Goal: Task Accomplishment & Management: Use online tool/utility

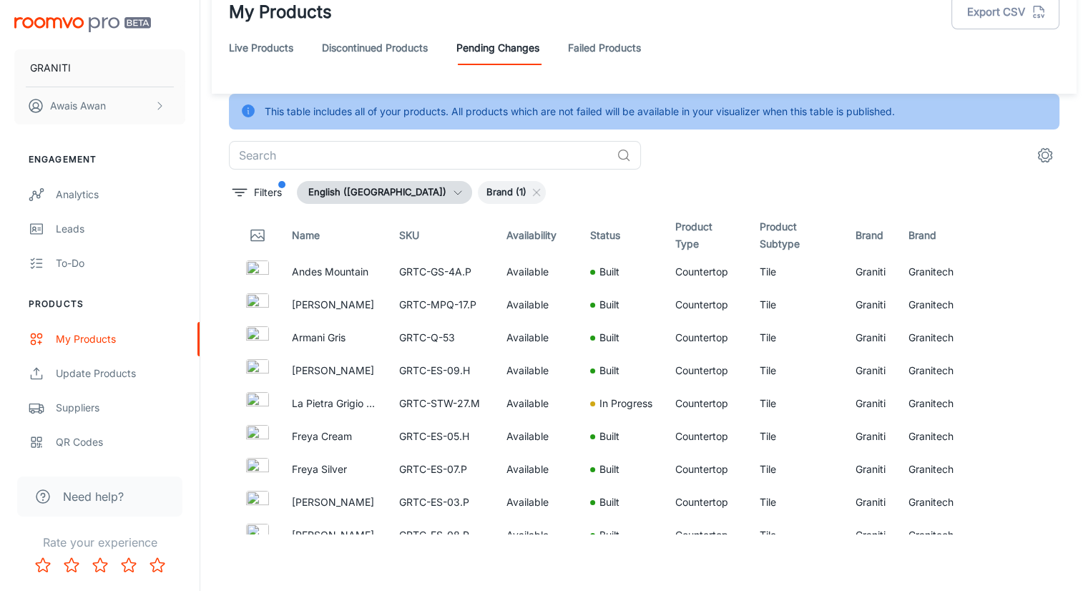
scroll to position [4138, 0]
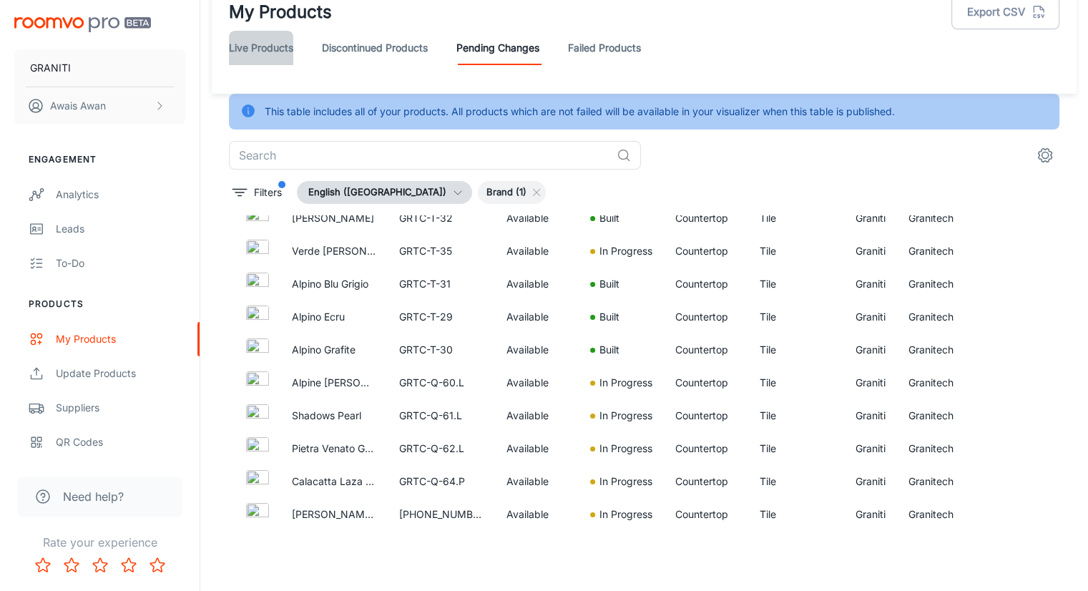
click at [283, 52] on link "Live Products" at bounding box center [261, 48] width 64 height 34
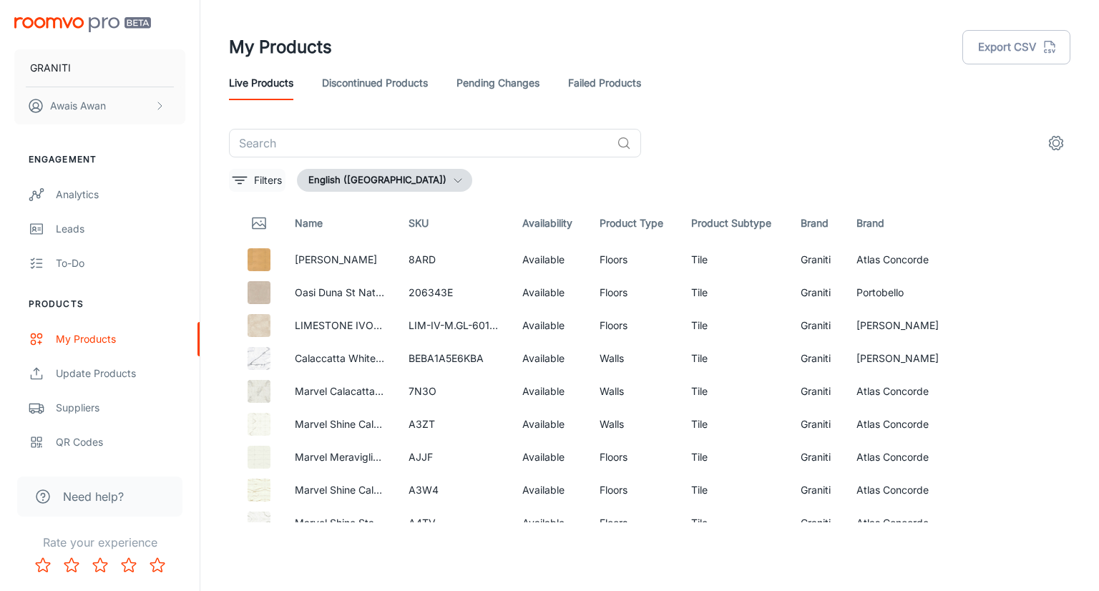
click at [247, 175] on icon "filter" at bounding box center [239, 180] width 17 height 17
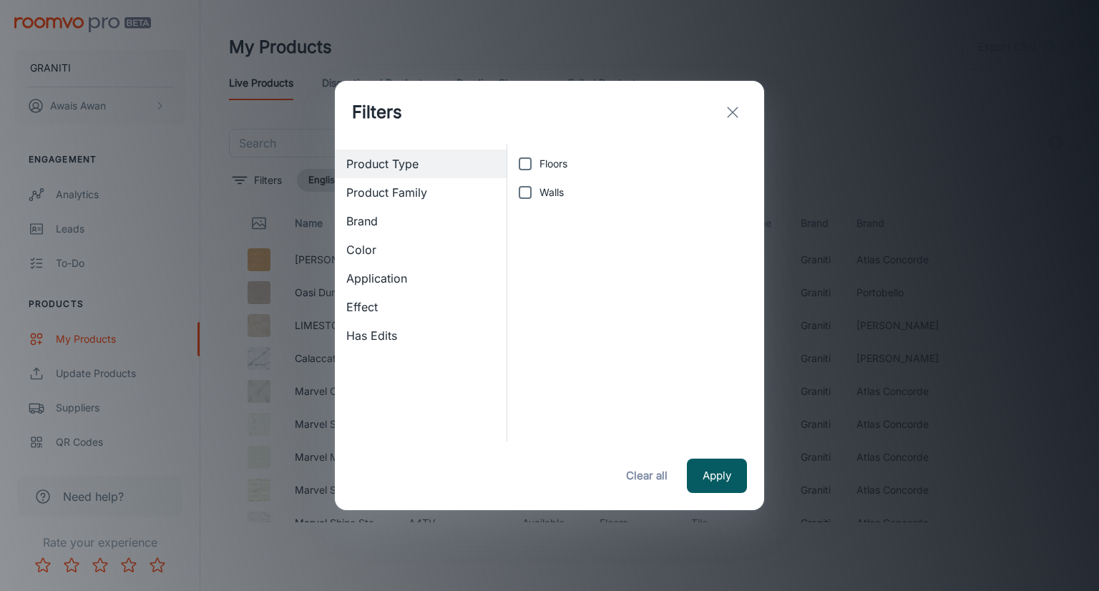
click at [377, 227] on span "Brand" at bounding box center [420, 220] width 149 height 17
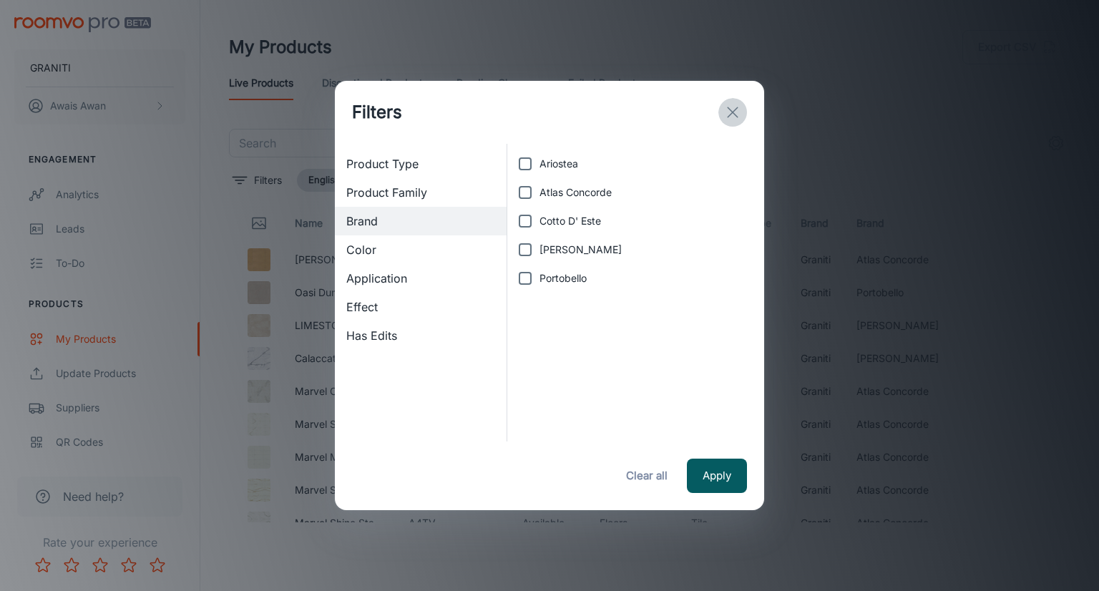
click at [733, 109] on icon "exit" at bounding box center [732, 112] width 17 height 17
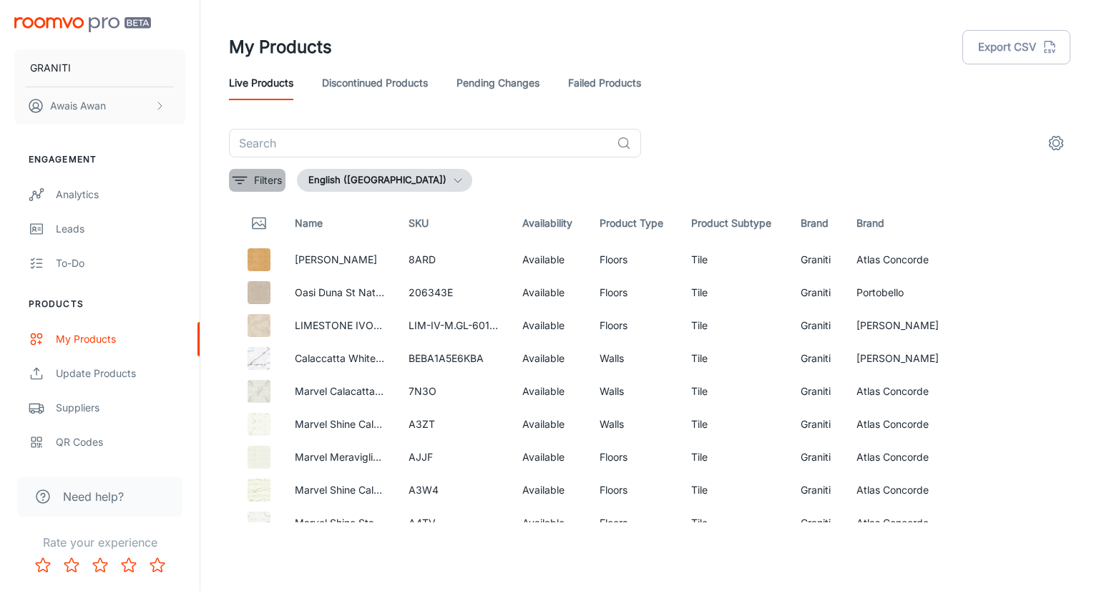
click at [271, 181] on p "Filters" at bounding box center [268, 180] width 28 height 16
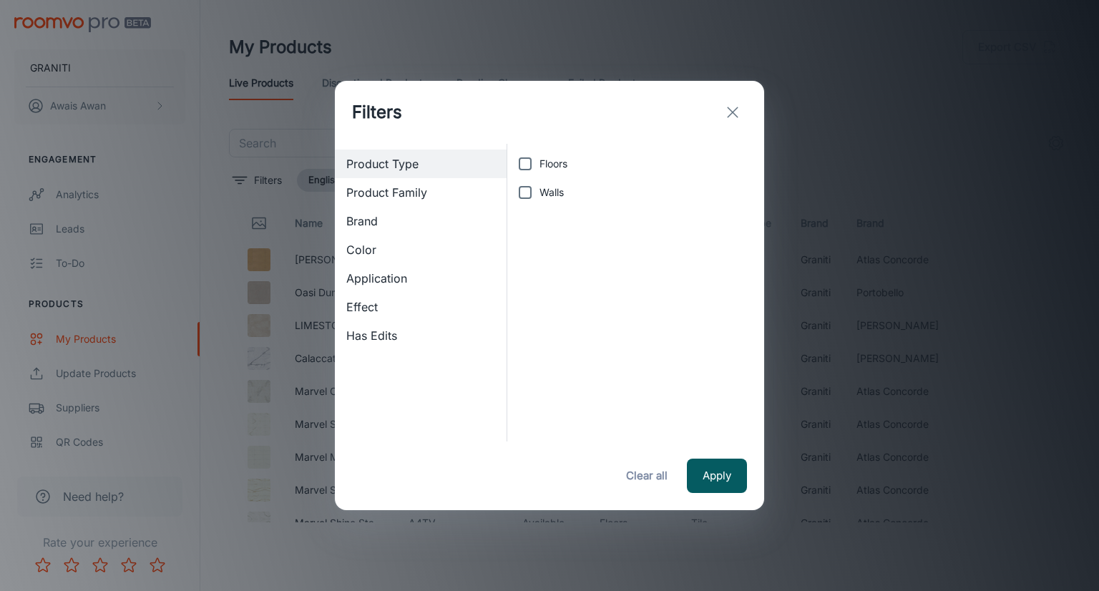
click at [735, 115] on line "exit" at bounding box center [733, 112] width 10 height 10
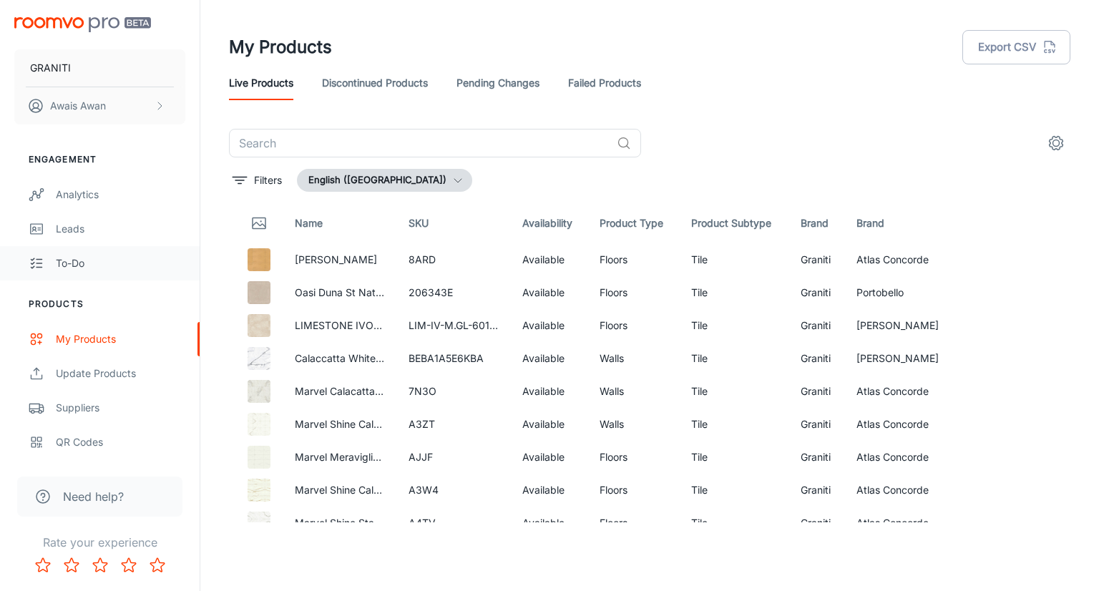
click at [77, 269] on div "To-do" at bounding box center [120, 263] width 129 height 16
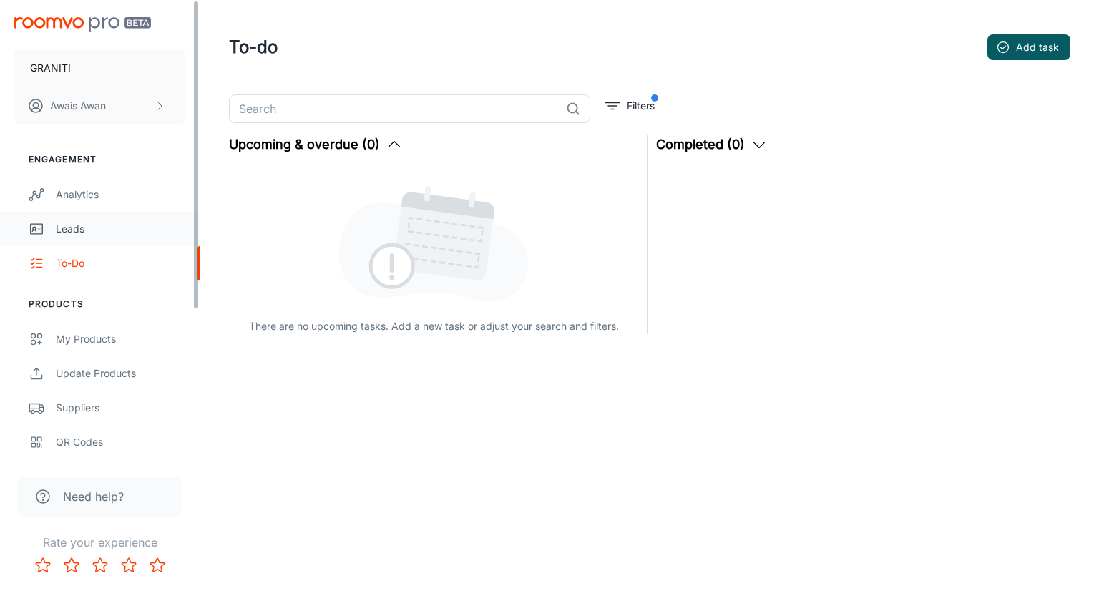
click at [106, 227] on div "Leads" at bounding box center [120, 229] width 129 height 16
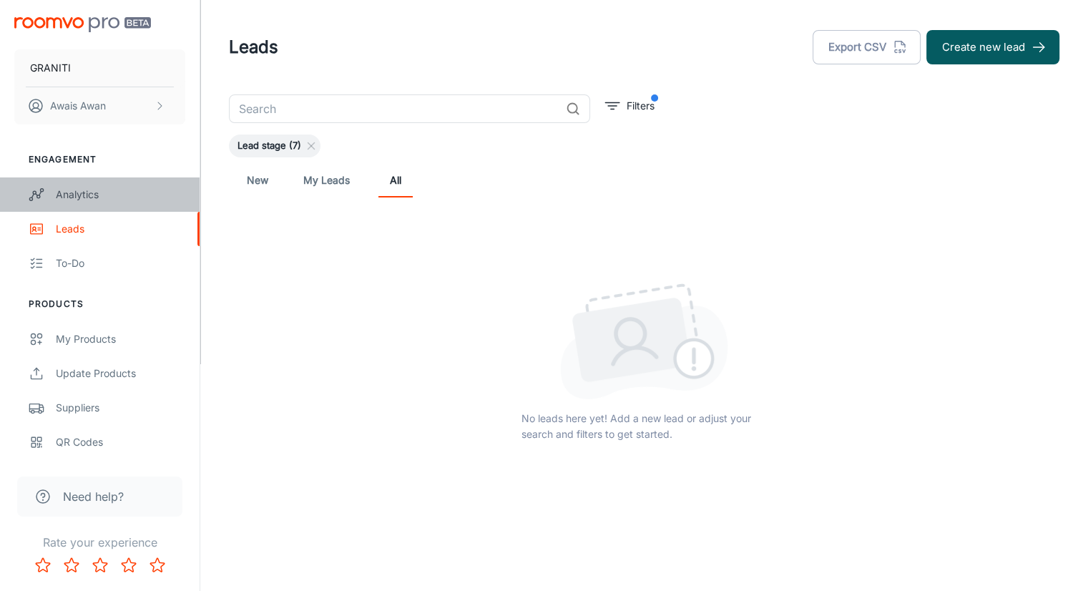
click at [79, 195] on div "Analytics" at bounding box center [120, 195] width 129 height 16
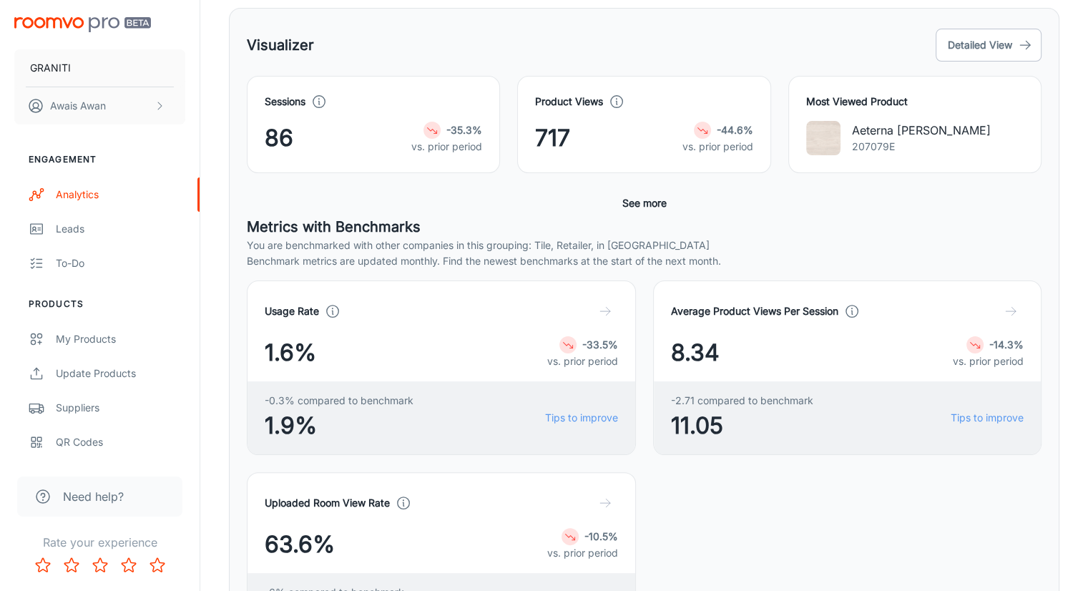
scroll to position [72, 0]
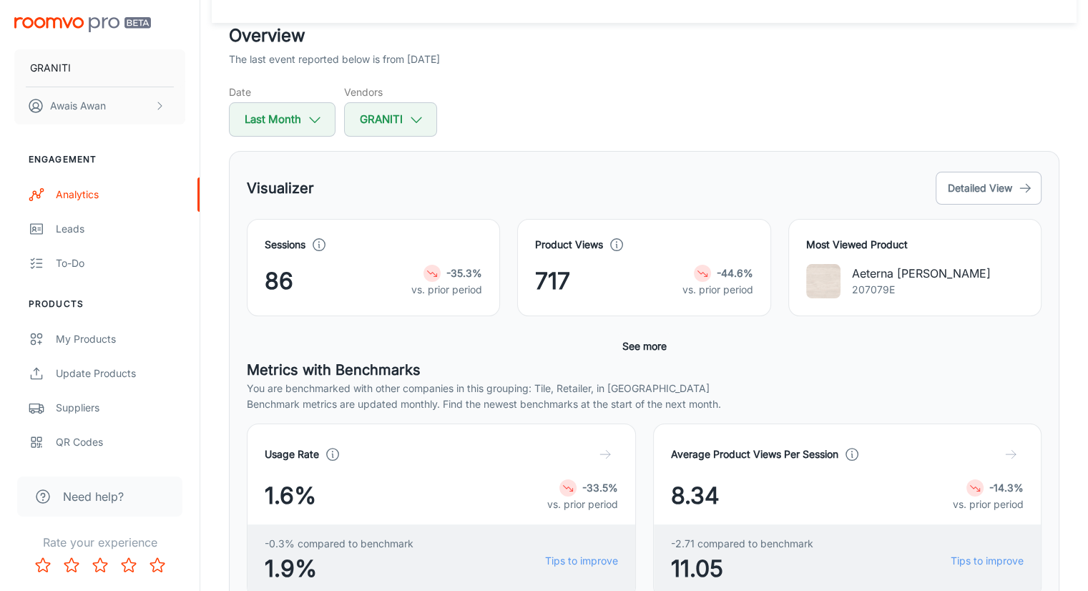
click at [657, 351] on button "See more" at bounding box center [645, 346] width 56 height 26
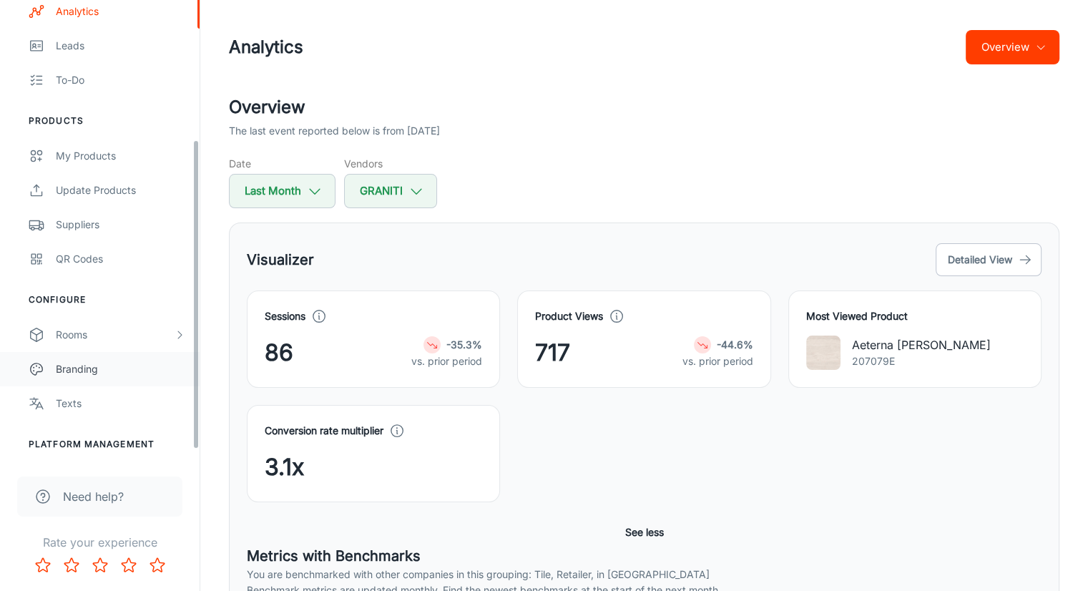
scroll to position [220, 0]
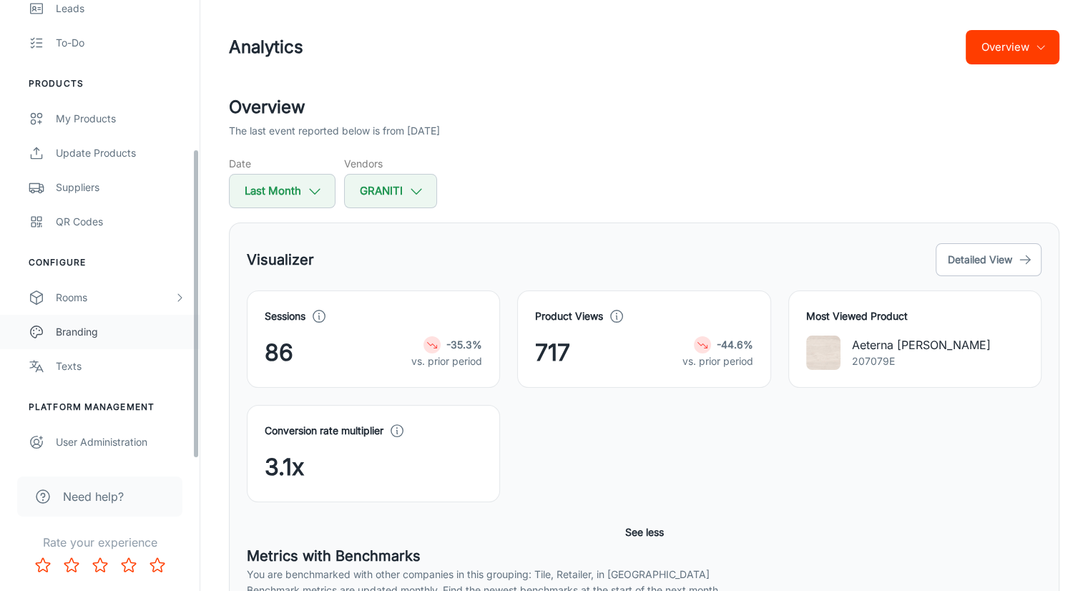
click at [100, 342] on link "Branding" at bounding box center [100, 332] width 200 height 34
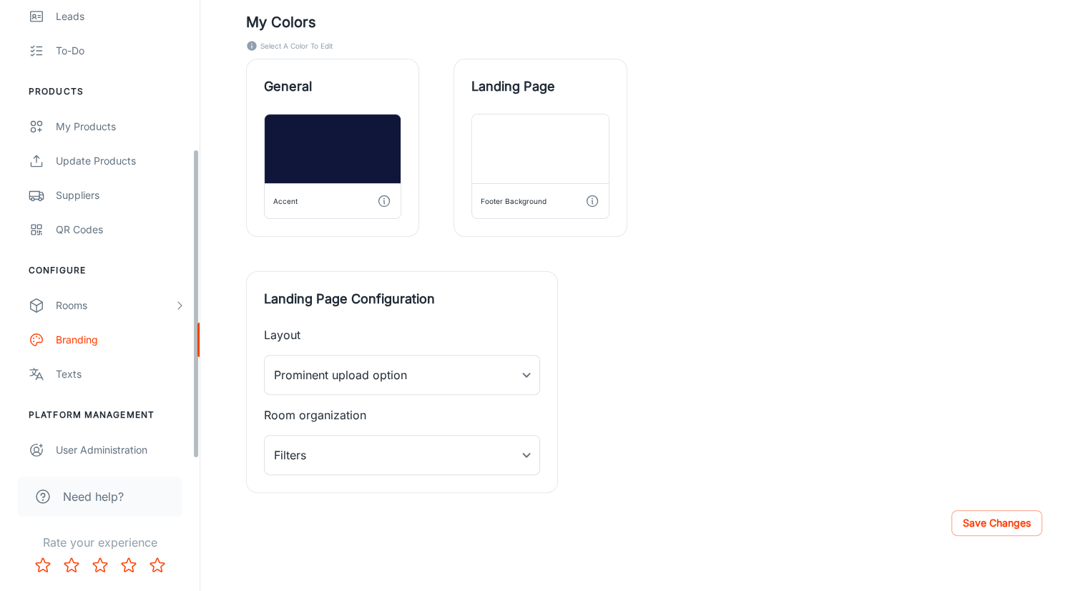
scroll to position [220, 0]
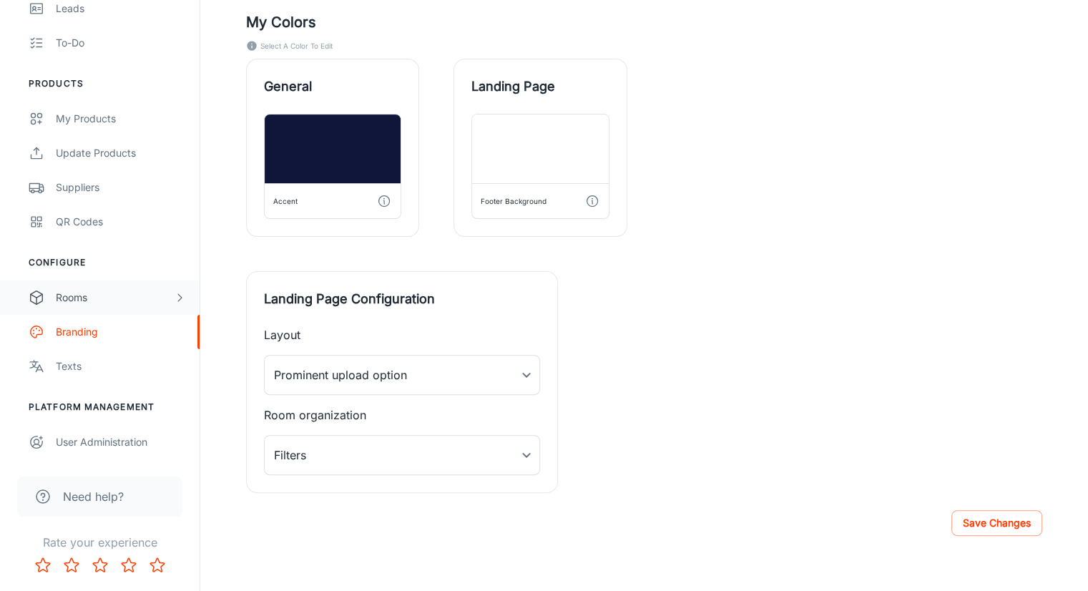
click at [107, 290] on div "Rooms" at bounding box center [115, 298] width 118 height 16
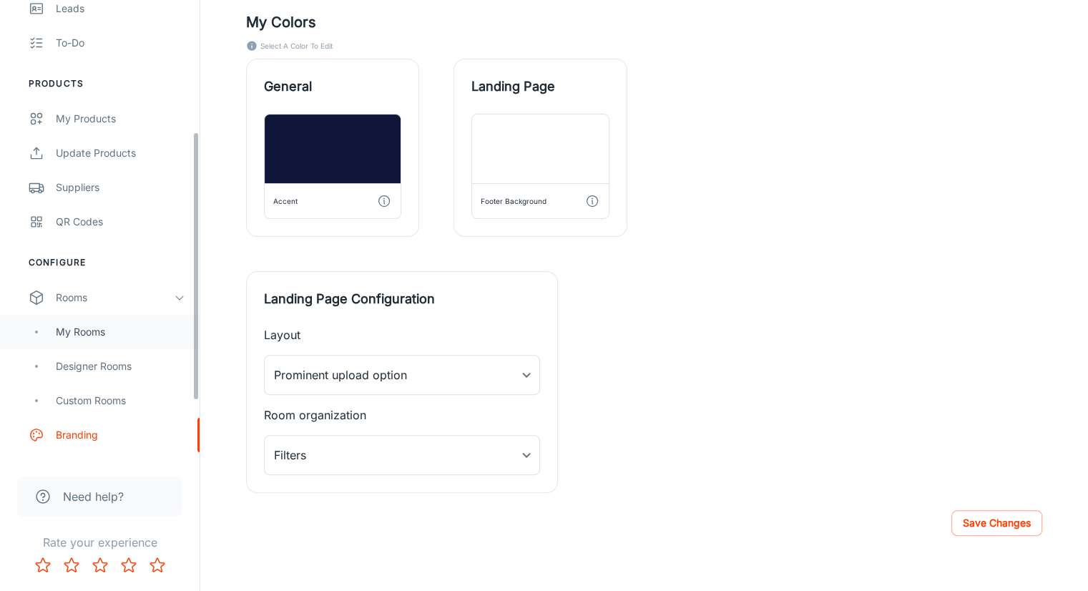
scroll to position [292, 0]
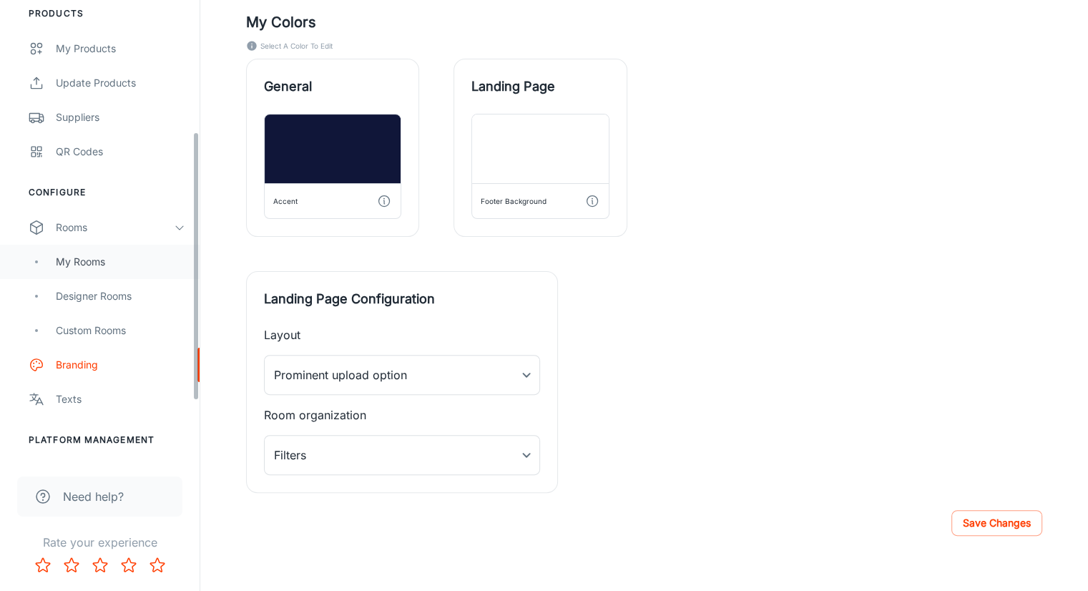
click at [125, 320] on div "My Rooms Designer Rooms Custom Rooms" at bounding box center [100, 296] width 200 height 103
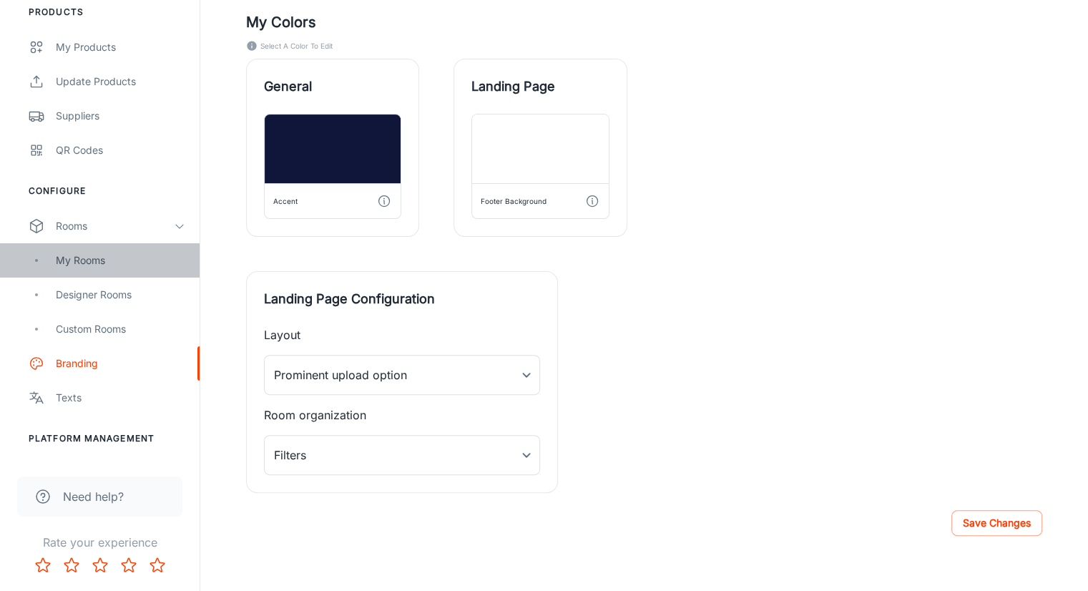
click at [106, 262] on div "My Rooms" at bounding box center [120, 261] width 129 height 16
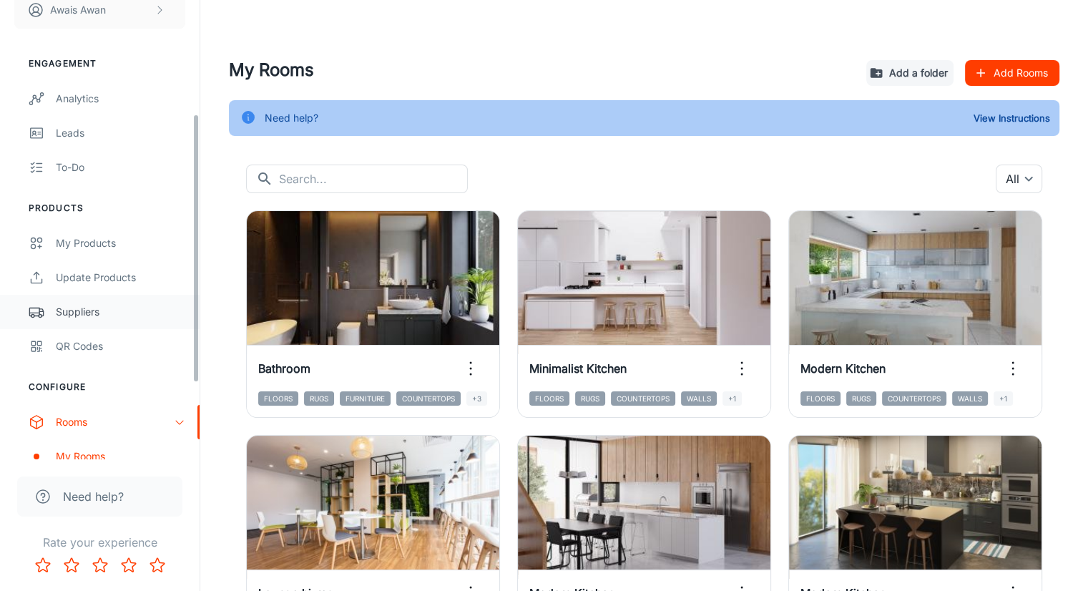
scroll to position [215, 0]
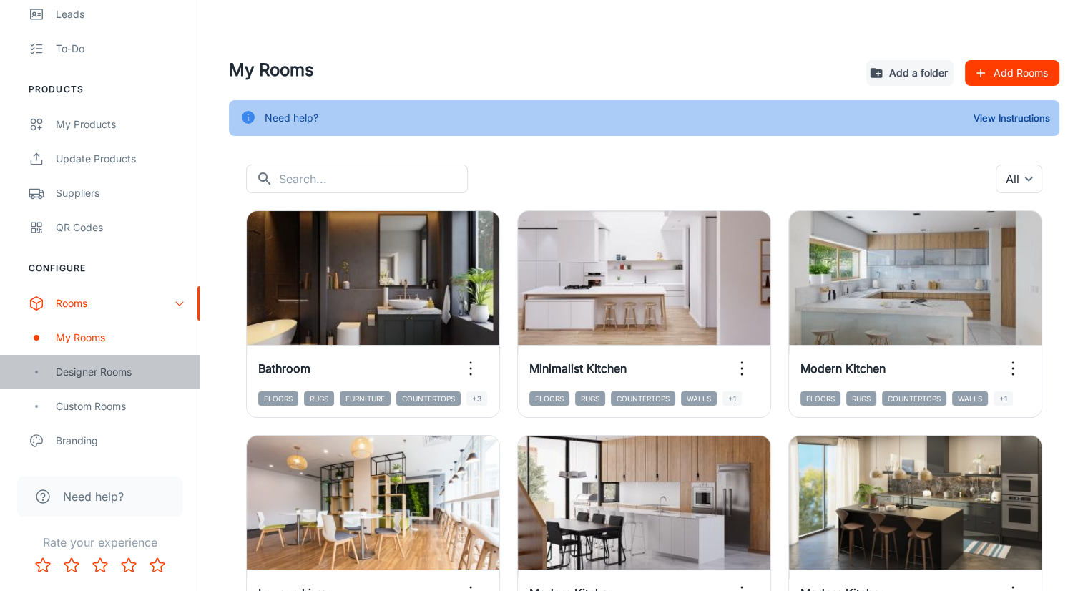
click at [104, 370] on div "Designer Rooms" at bounding box center [120, 372] width 129 height 16
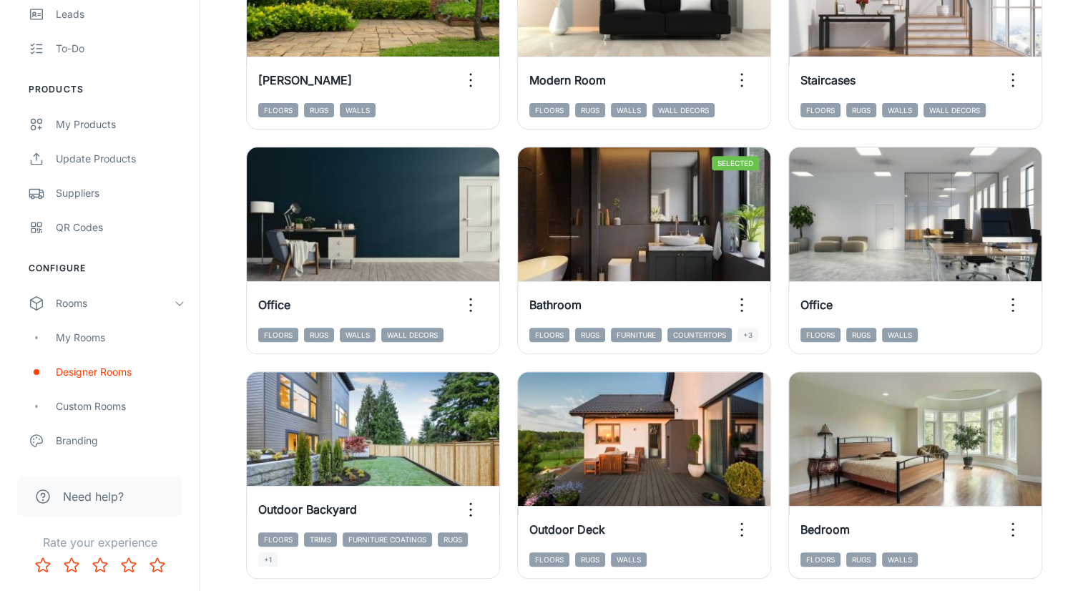
scroll to position [572, 0]
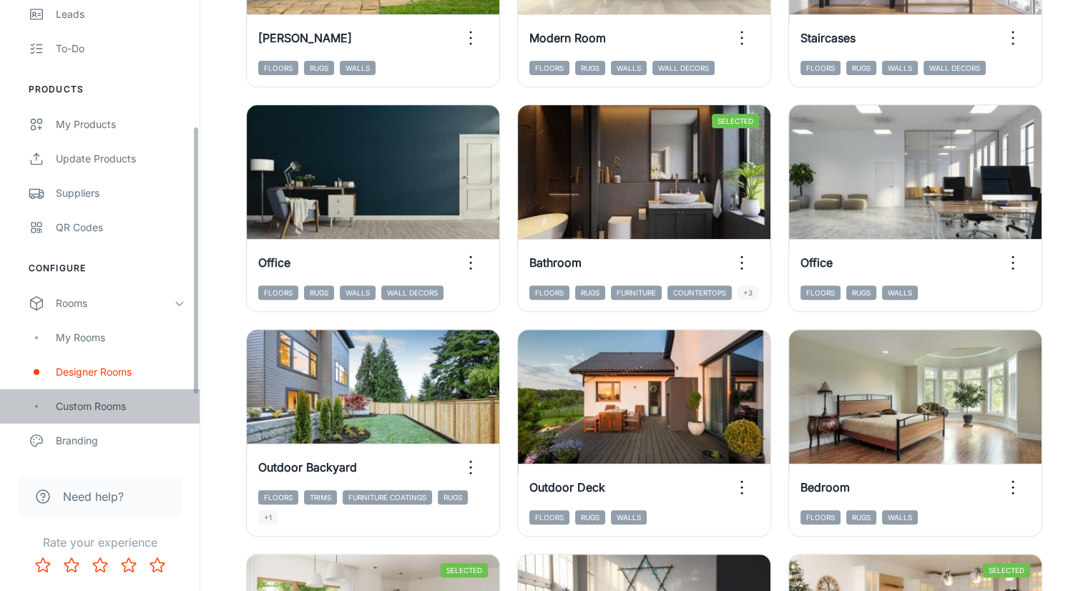
click at [123, 404] on div "Custom Rooms" at bounding box center [120, 406] width 129 height 16
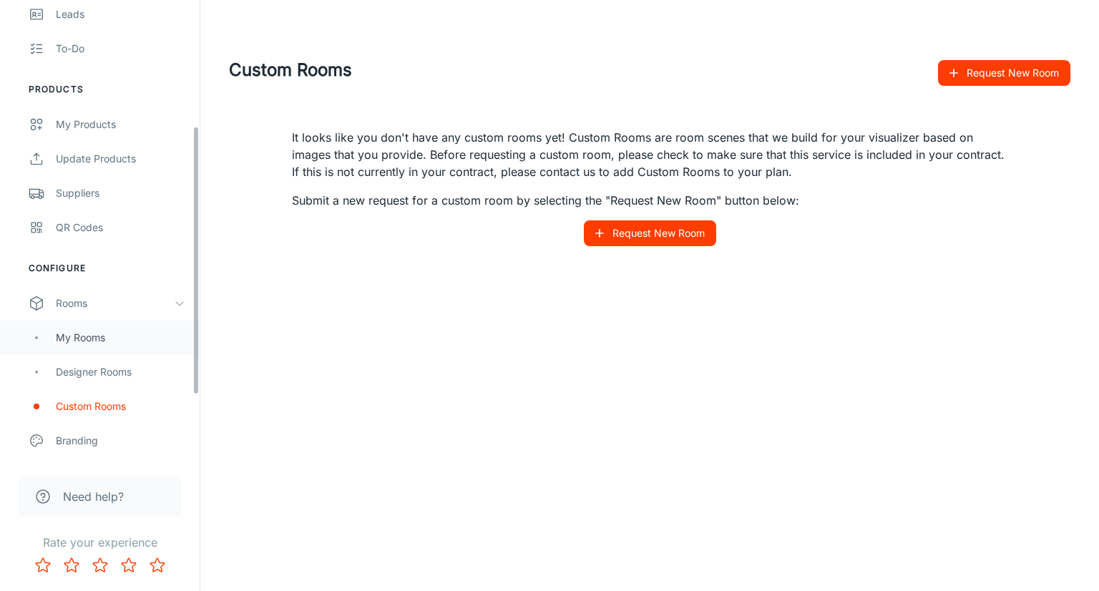
click at [85, 340] on div "My Rooms" at bounding box center [120, 338] width 129 height 16
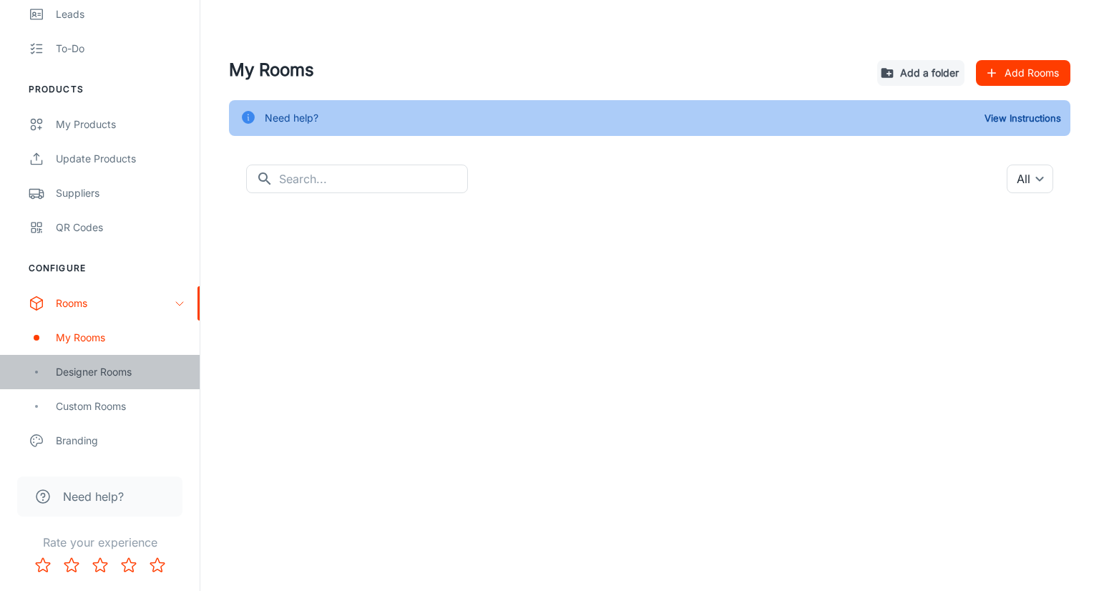
click at [87, 383] on div "Designer Rooms" at bounding box center [100, 372] width 200 height 34
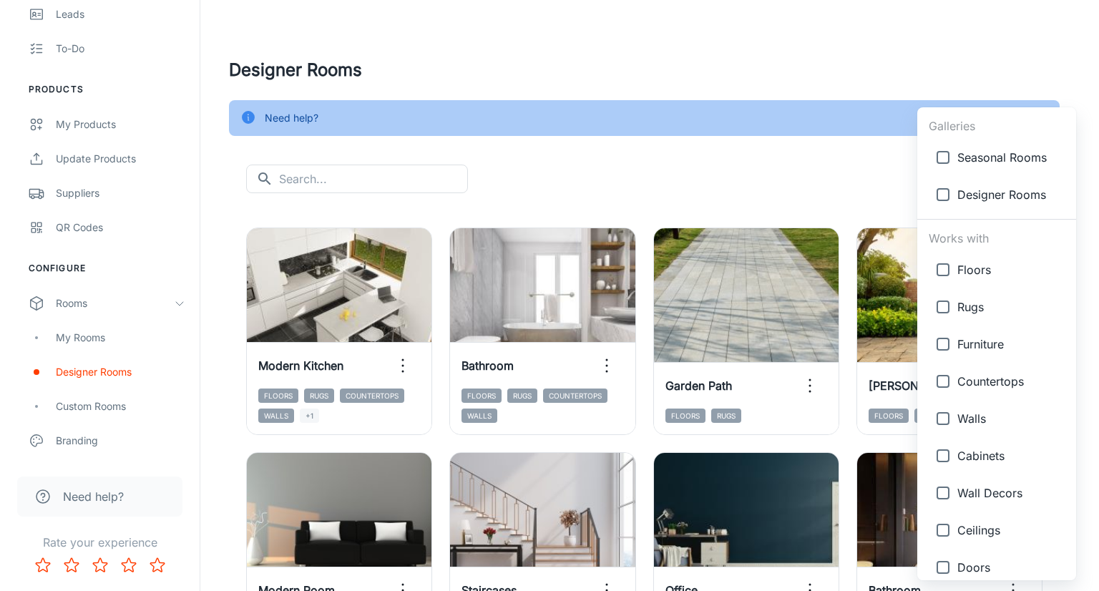
click at [1027, 187] on body "GRANITI [PERSON_NAME] Engagement Analytics Leads To-do Products My Products Upd…" at bounding box center [549, 295] width 1099 height 591
click at [989, 382] on span "Countertops" at bounding box center [1010, 381] width 107 height 17
type input "{"type":"productType","id":"4"}"
checkbox input "true"
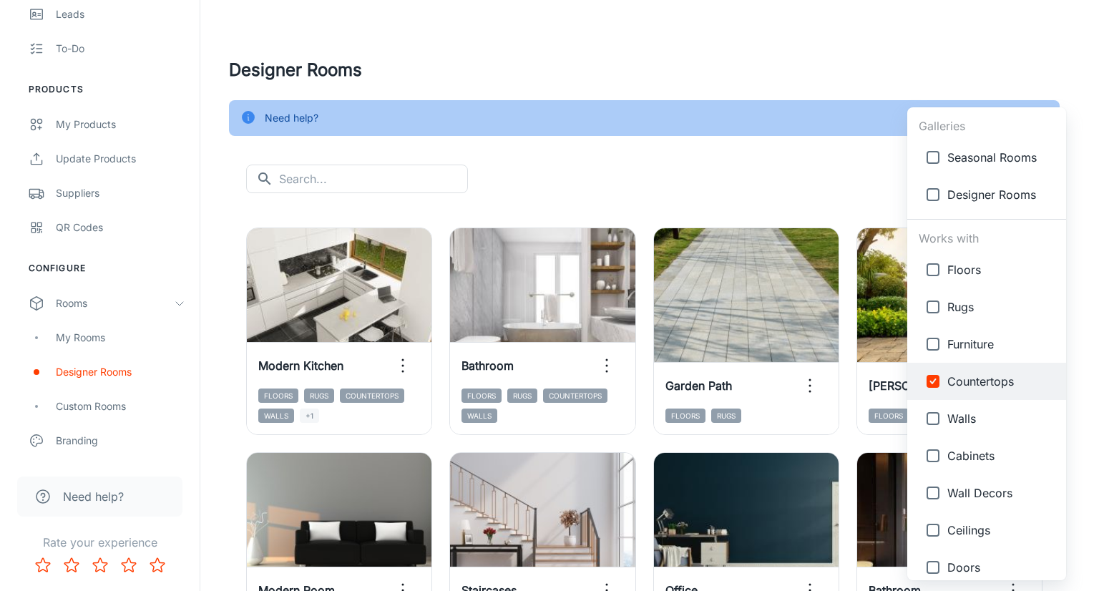
click at [979, 275] on span "Floors" at bounding box center [1000, 269] width 107 height 17
type input "{"type":"productType","id":"4"},{"type":"productType","id":"1"}"
checkbox input "true"
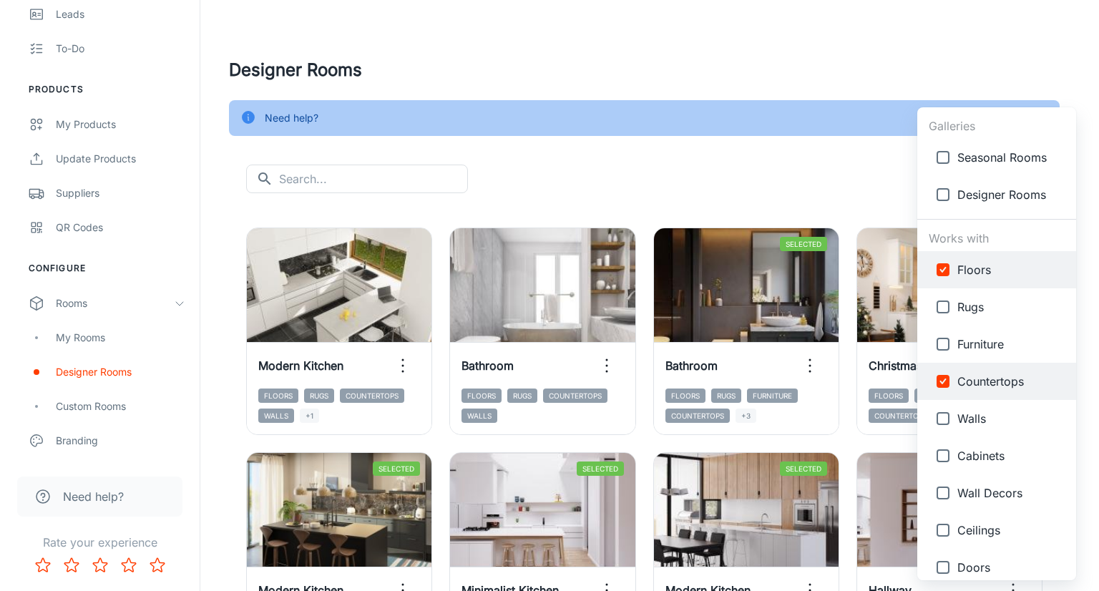
click at [973, 418] on span "Walls" at bounding box center [1010, 418] width 107 height 17
type input "{"type":"productType","id":"4"},{"type":"productType","id":"1"},{"type":"produc…"
checkbox input "true"
click at [681, 187] on div at bounding box center [549, 295] width 1099 height 591
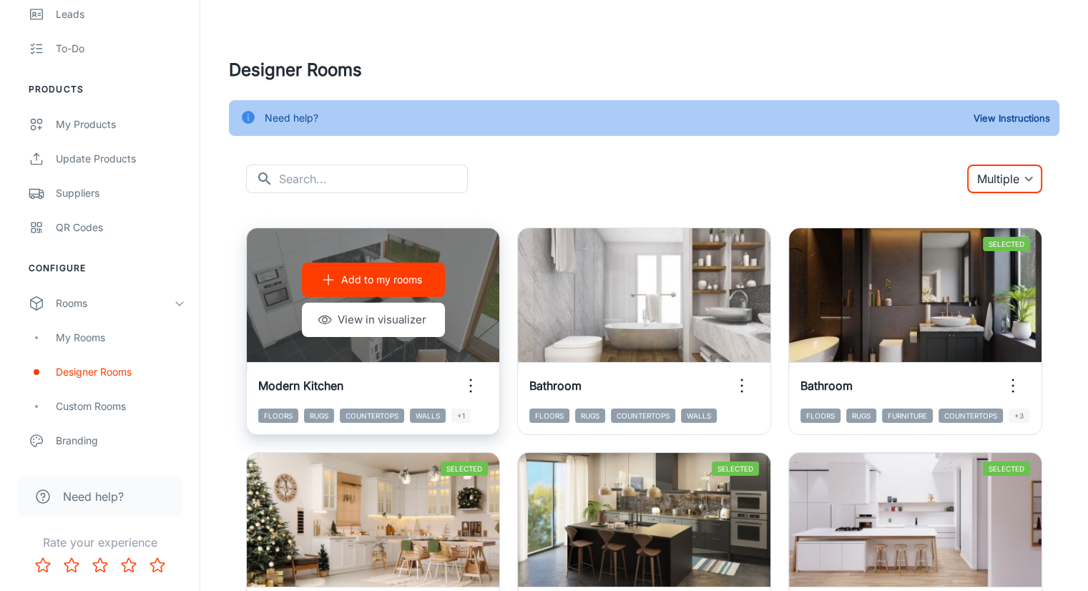
click at [358, 292] on button "Add to my rooms" at bounding box center [373, 280] width 143 height 34
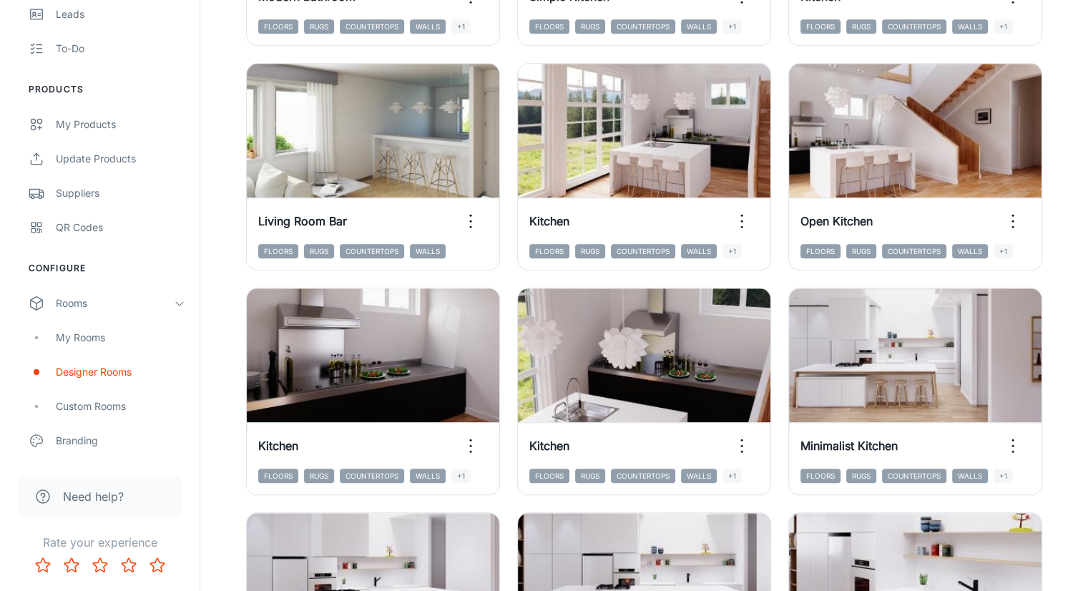
scroll to position [1537, 0]
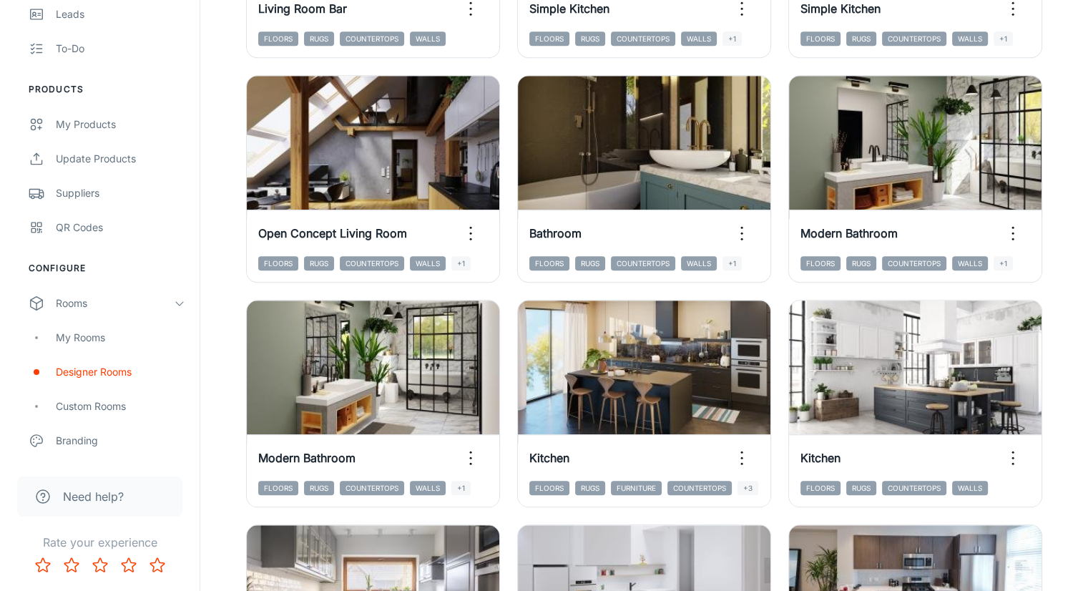
scroll to position [1027, 0]
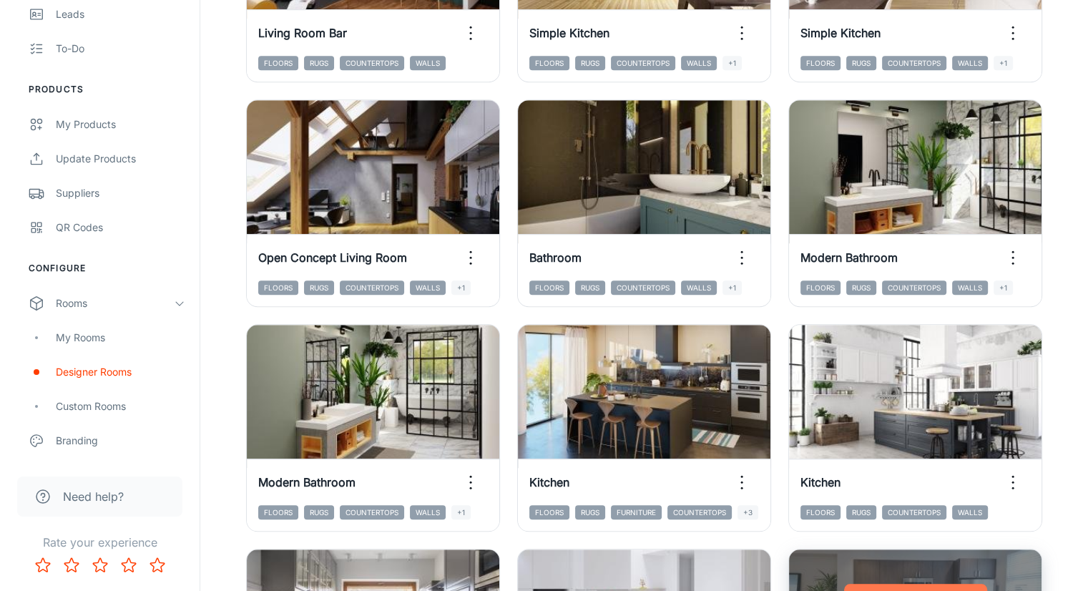
click at [883, 590] on p "Add to my rooms" at bounding box center [923, 601] width 81 height 16
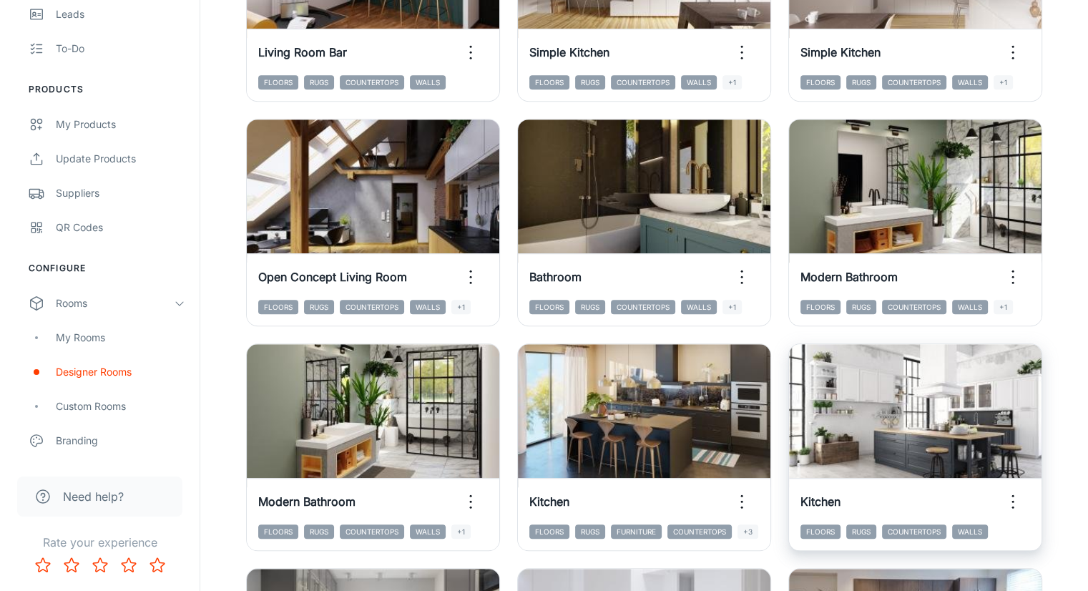
scroll to position [955, 0]
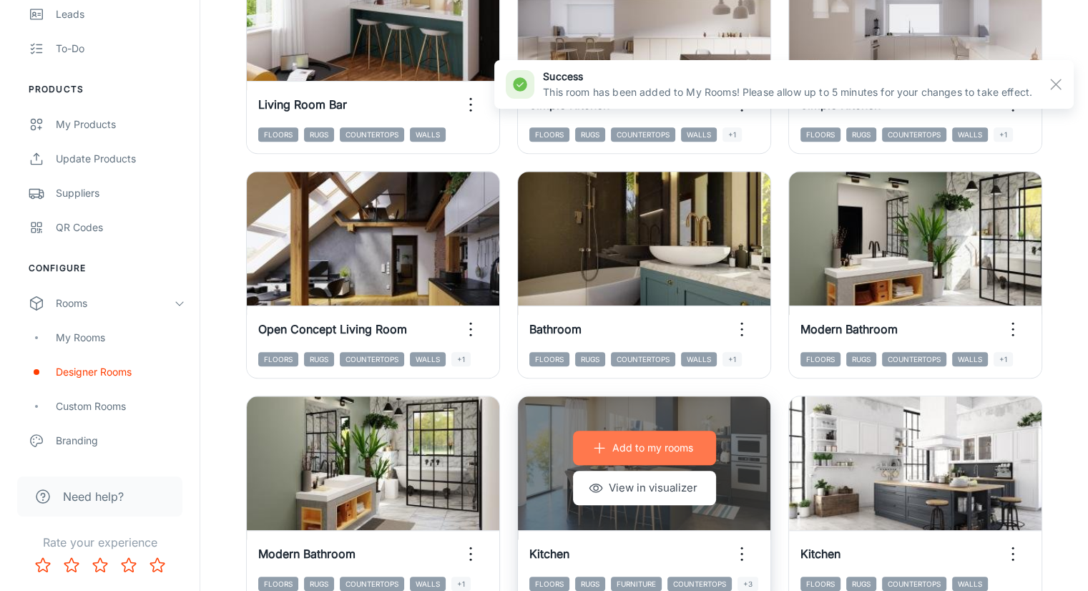
click at [612, 440] on p "Add to my rooms" at bounding box center [652, 448] width 81 height 16
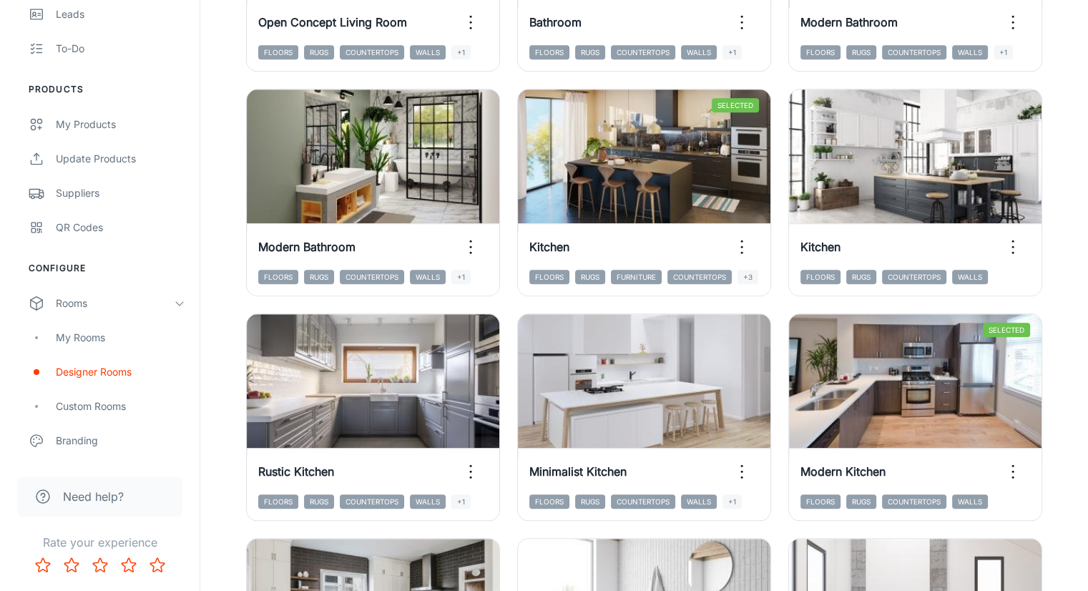
scroll to position [1241, 0]
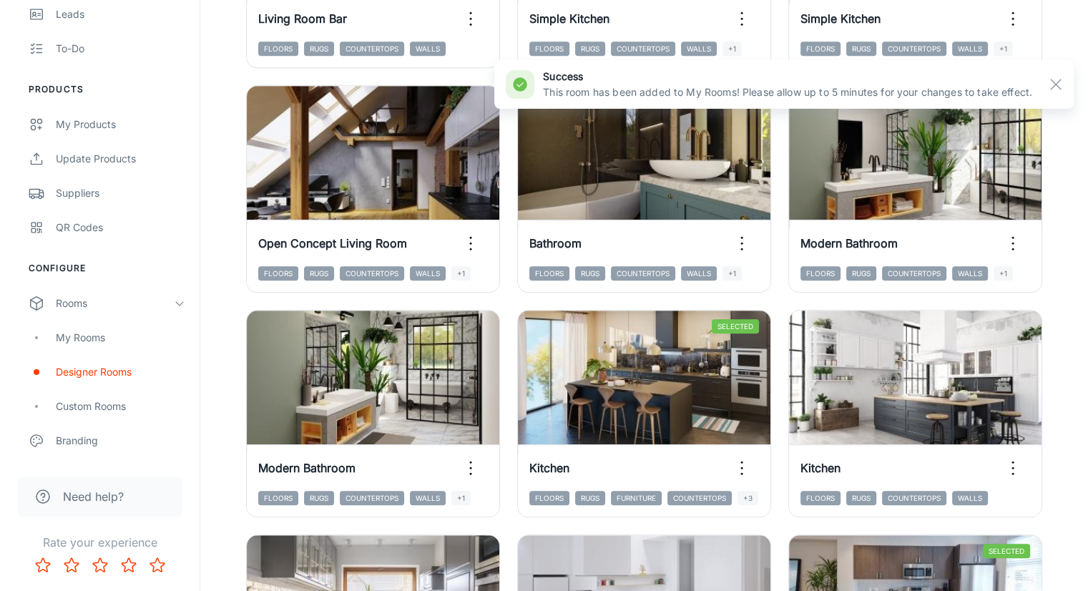
scroll to position [1027, 0]
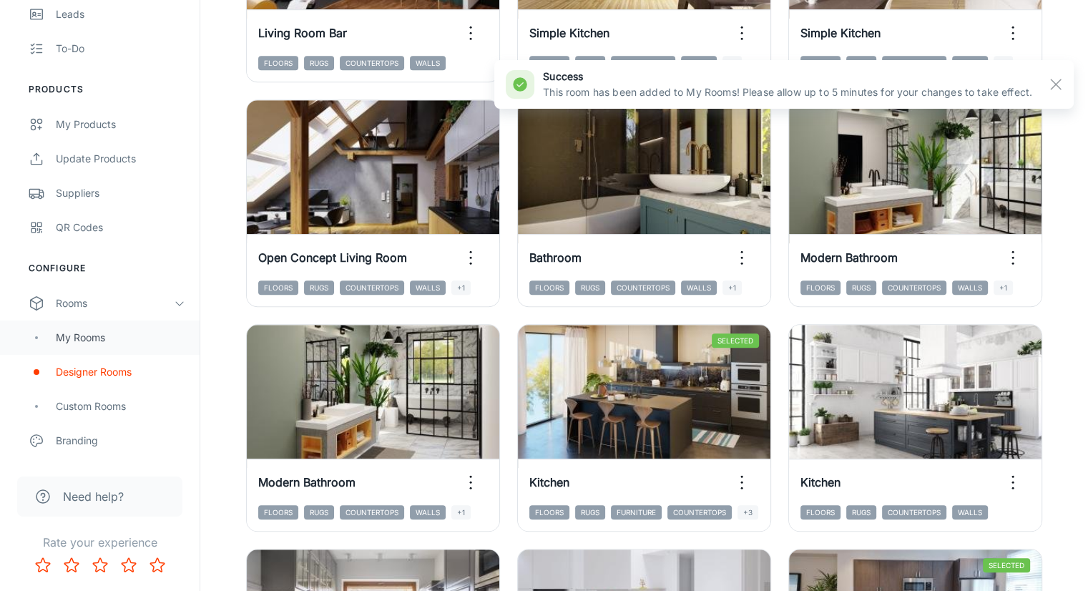
click at [57, 344] on div "My Rooms" at bounding box center [120, 338] width 129 height 16
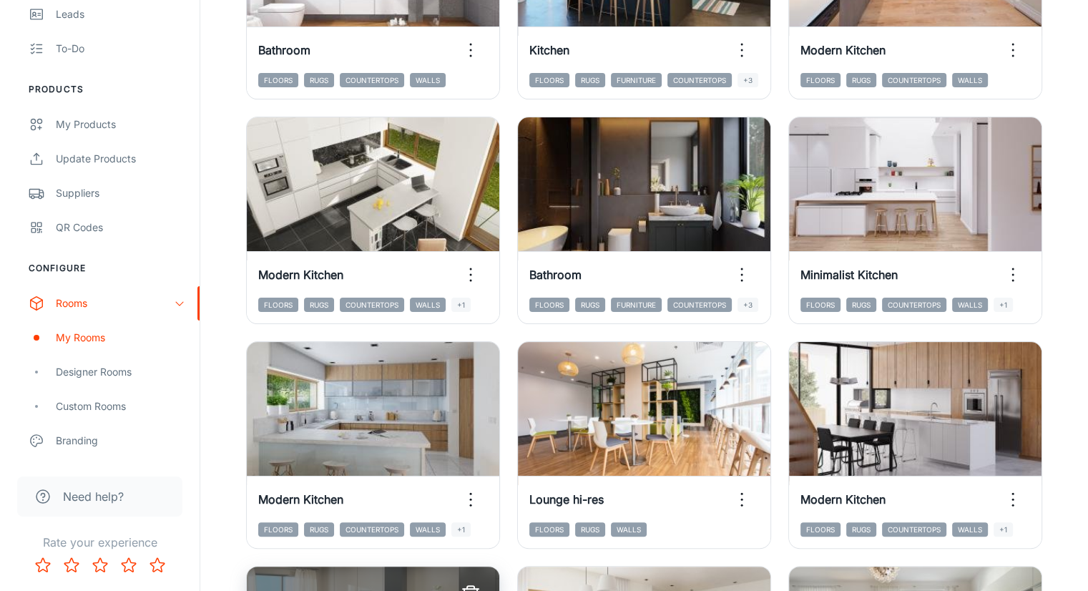
scroll to position [429, 0]
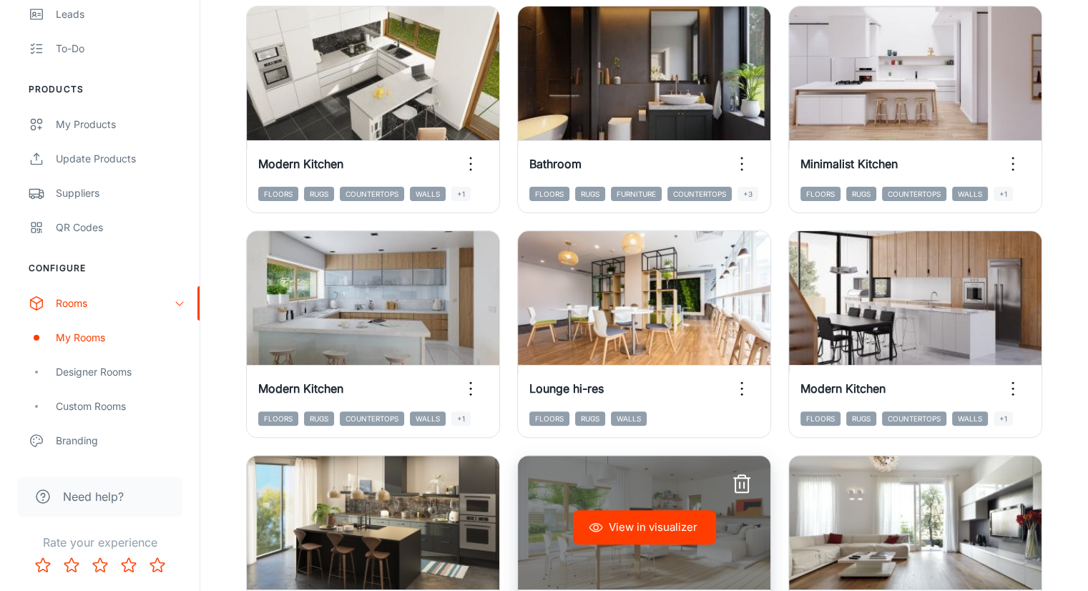
click at [748, 478] on icon "button" at bounding box center [741, 485] width 13 height 14
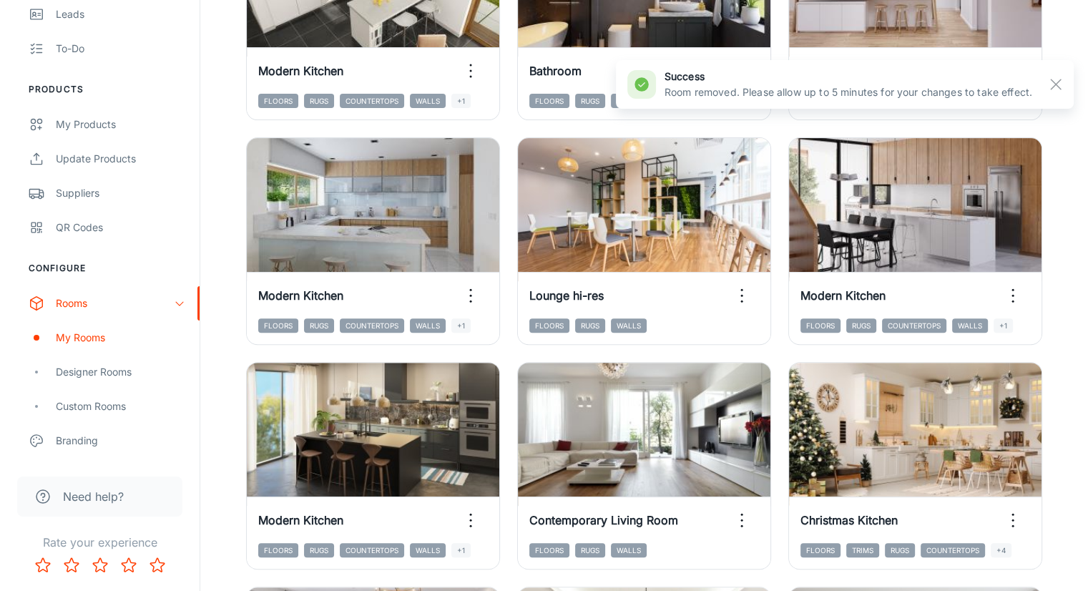
scroll to position [498, 0]
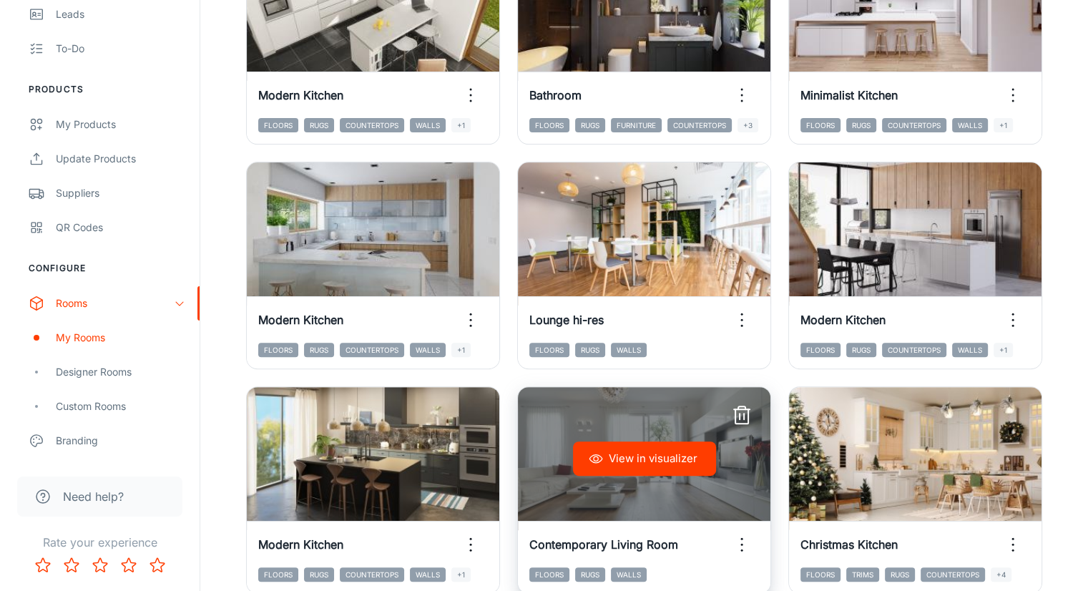
click at [753, 404] on icon "button" at bounding box center [741, 415] width 23 height 23
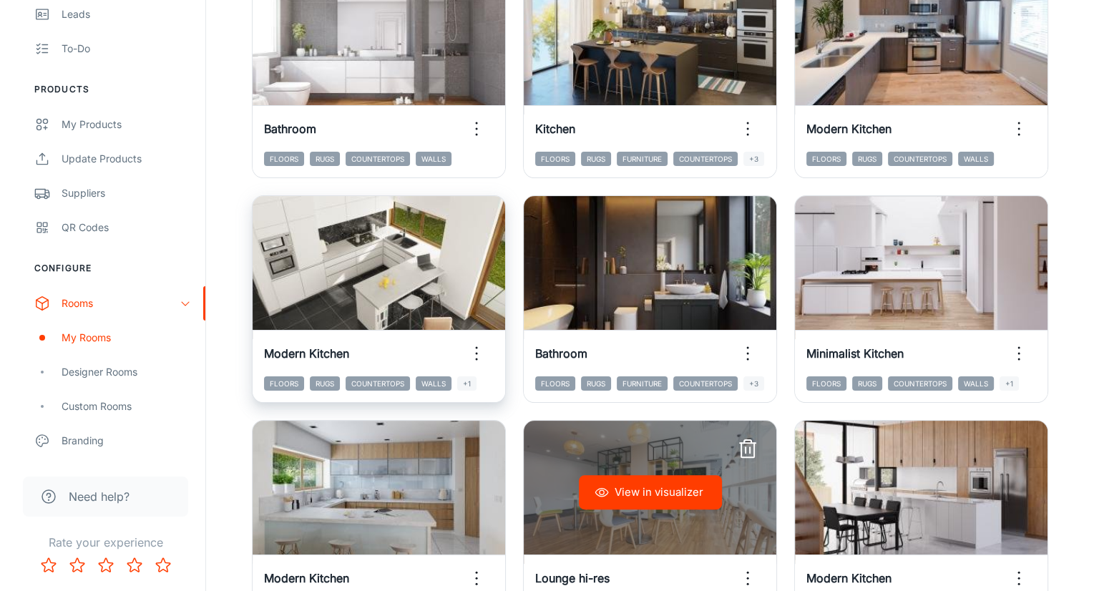
scroll to position [0, 0]
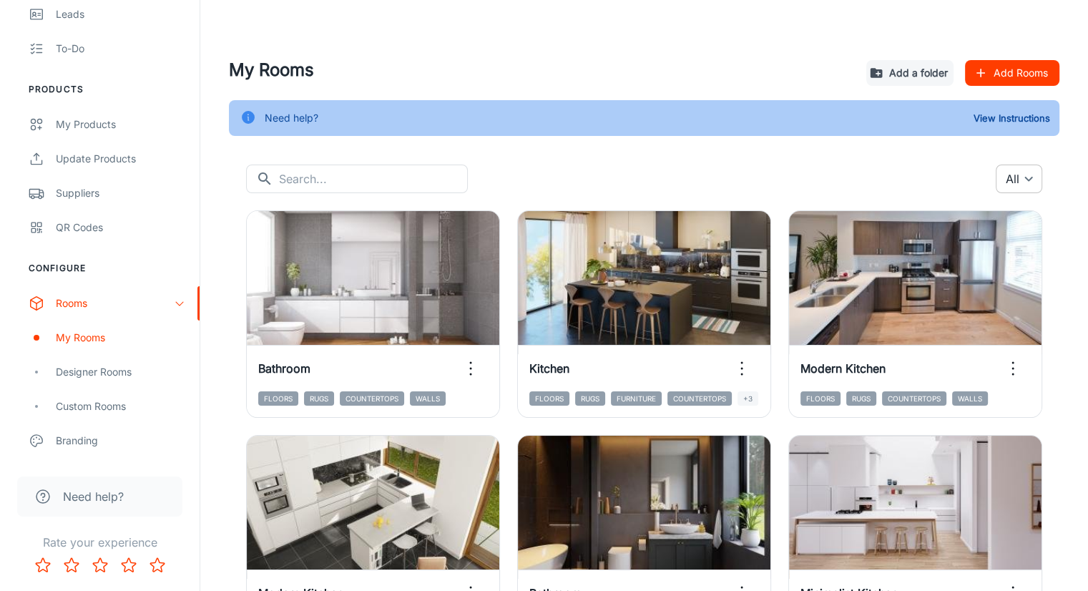
click at [1024, 175] on body "GRANITI [PERSON_NAME] Engagement Analytics Leads To-do Products My Products Upd…" at bounding box center [544, 295] width 1088 height 591
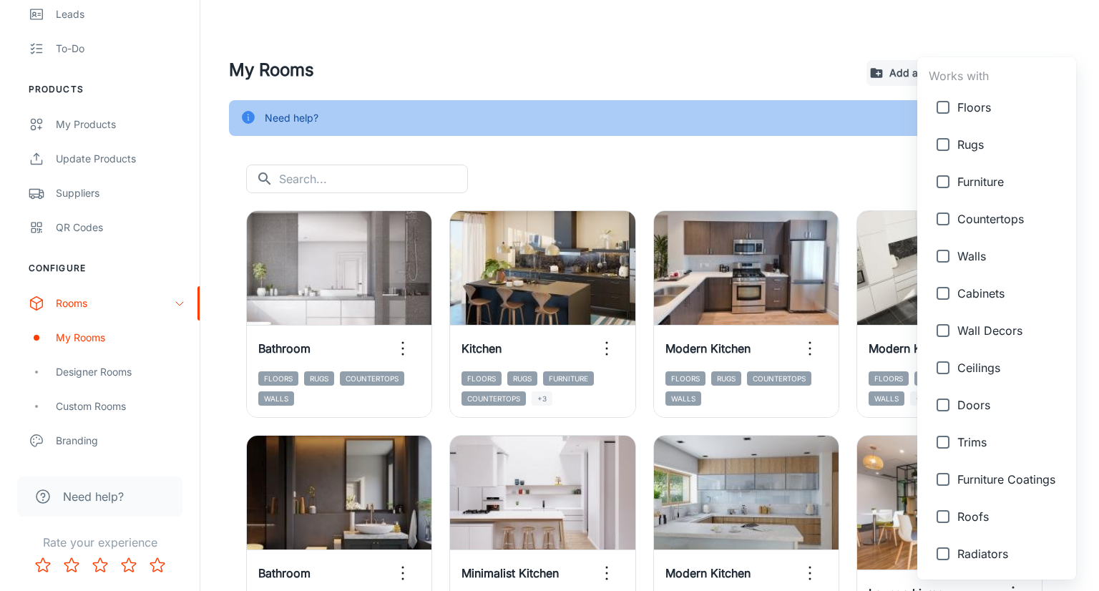
click at [837, 164] on div at bounding box center [549, 295] width 1099 height 591
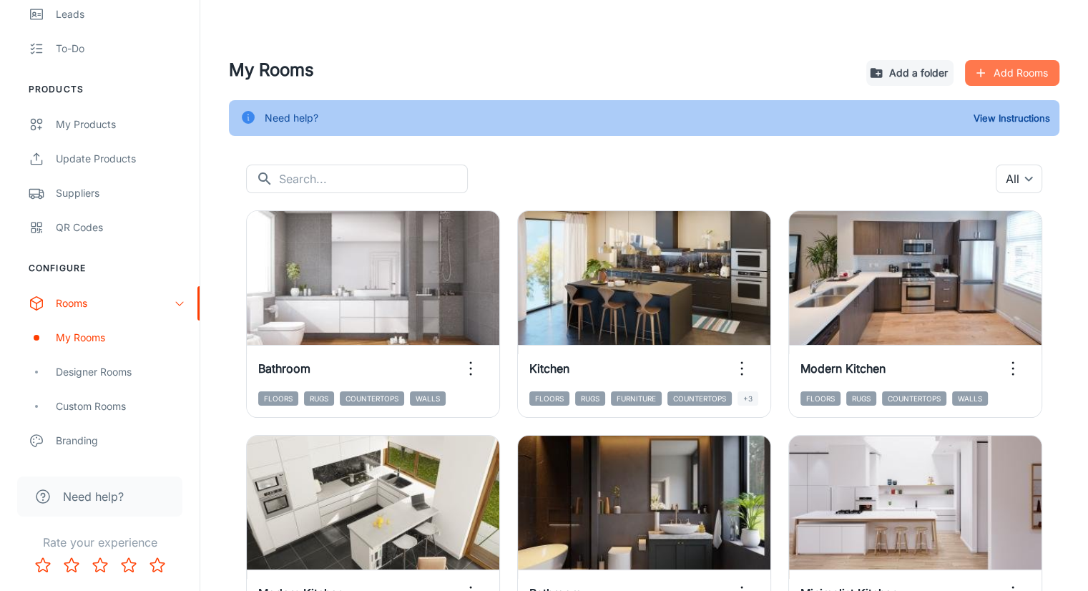
click at [1022, 78] on button "Add Rooms" at bounding box center [1012, 73] width 94 height 26
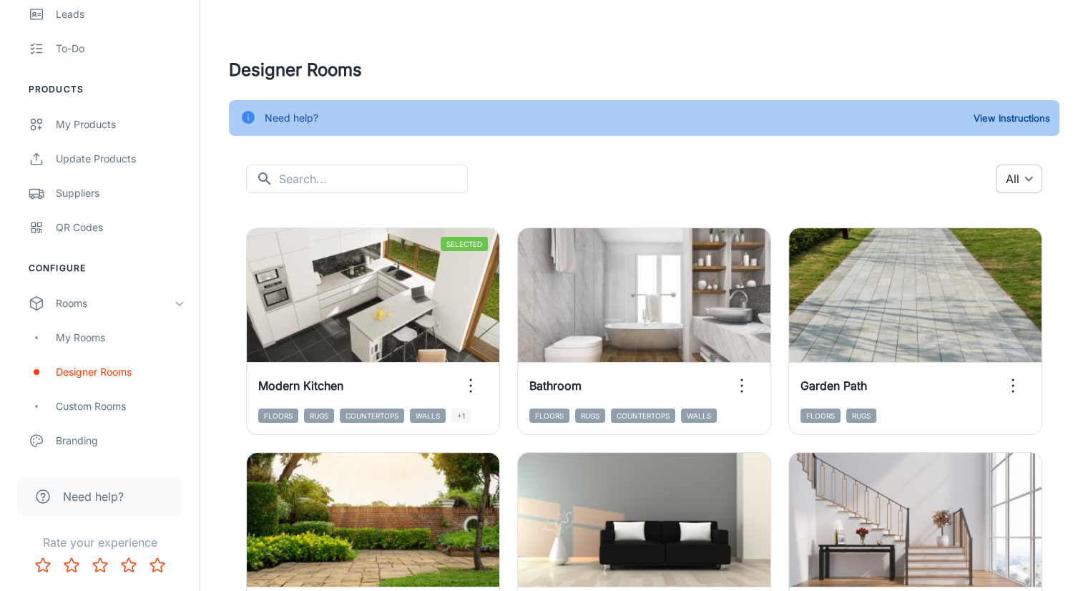
click at [1013, 169] on body "GRANITI [PERSON_NAME] Engagement Analytics Leads To-do Products My Products Upd…" at bounding box center [544, 295] width 1088 height 591
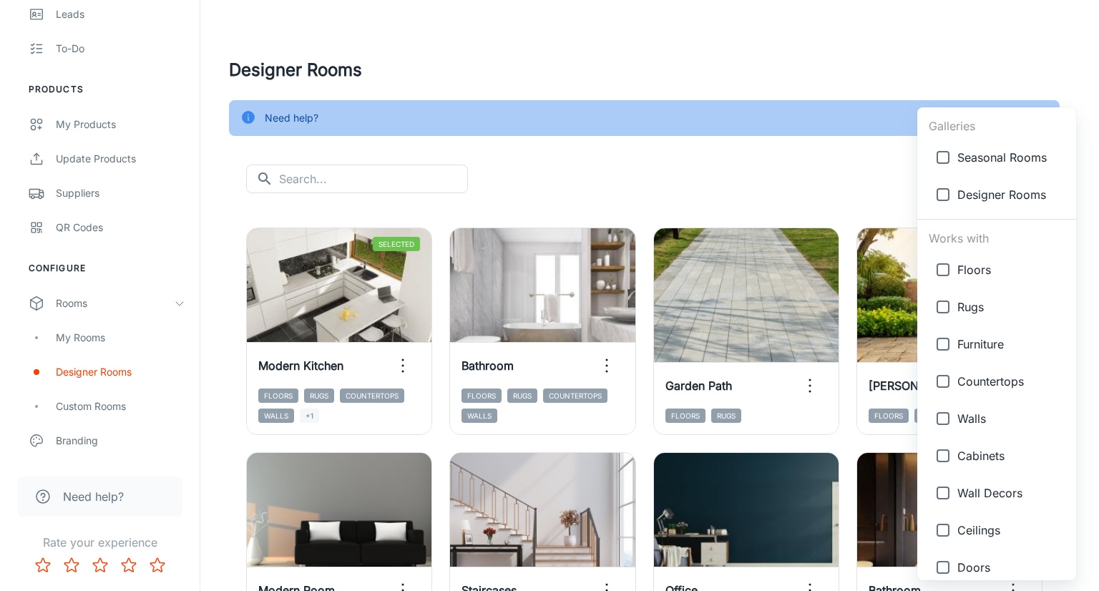
click at [979, 197] on span "Designer Rooms" at bounding box center [1010, 194] width 107 height 17
type input "{"type":"gallery","id":4}"
checkbox input "true"
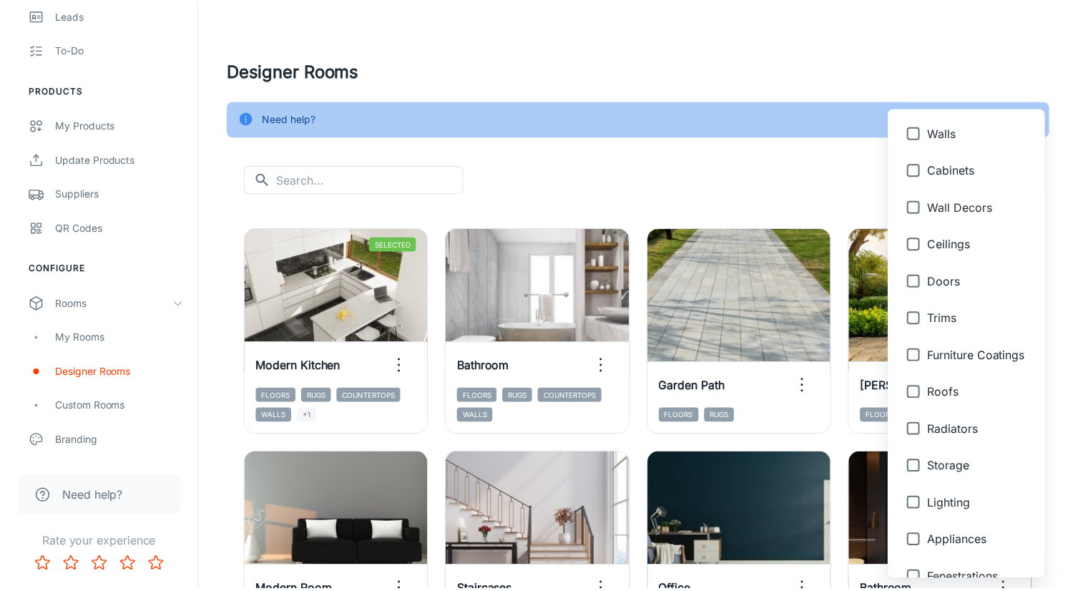
scroll to position [72, 0]
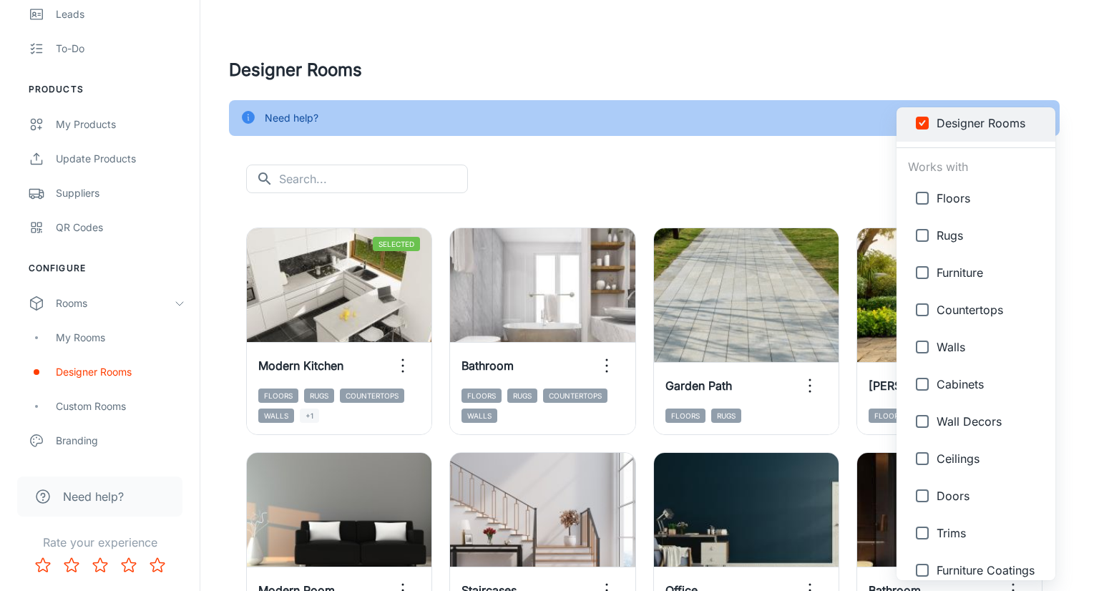
click at [924, 201] on input "checkbox" at bounding box center [922, 198] width 29 height 29
checkbox input "true"
type input "{"type":"gallery","id":4},{"type":"productType","id":"1"}"
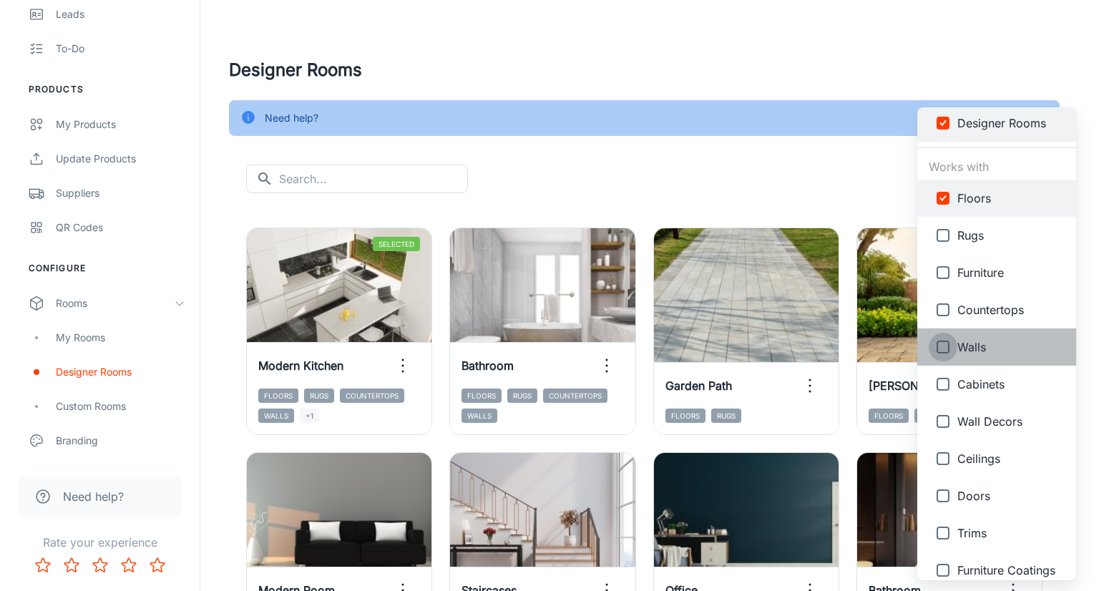
click at [947, 347] on input "checkbox" at bounding box center [943, 347] width 29 height 29
checkbox input "true"
type input "{"type":"gallery","id":4},{"type":"productType","id":"1"},{"type":"productType"…"
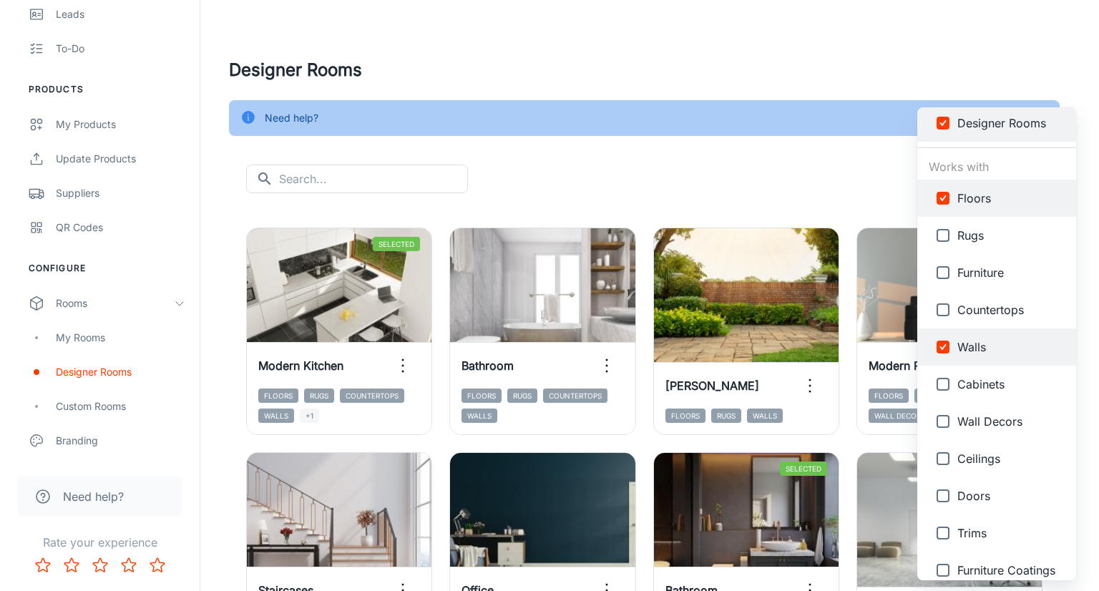
click at [826, 187] on div at bounding box center [549, 295] width 1099 height 591
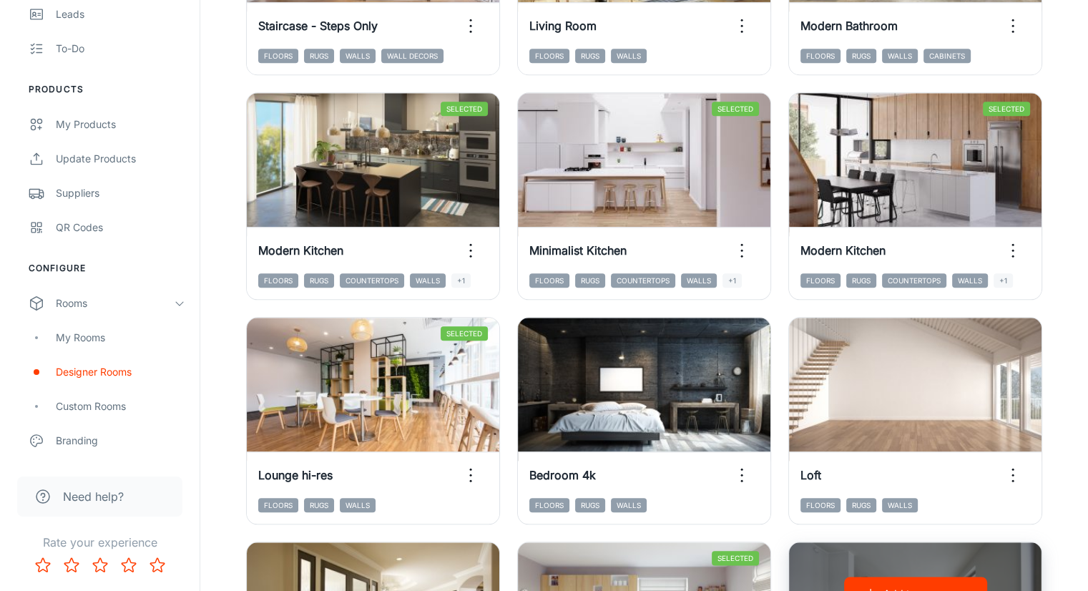
scroll to position [1537, 0]
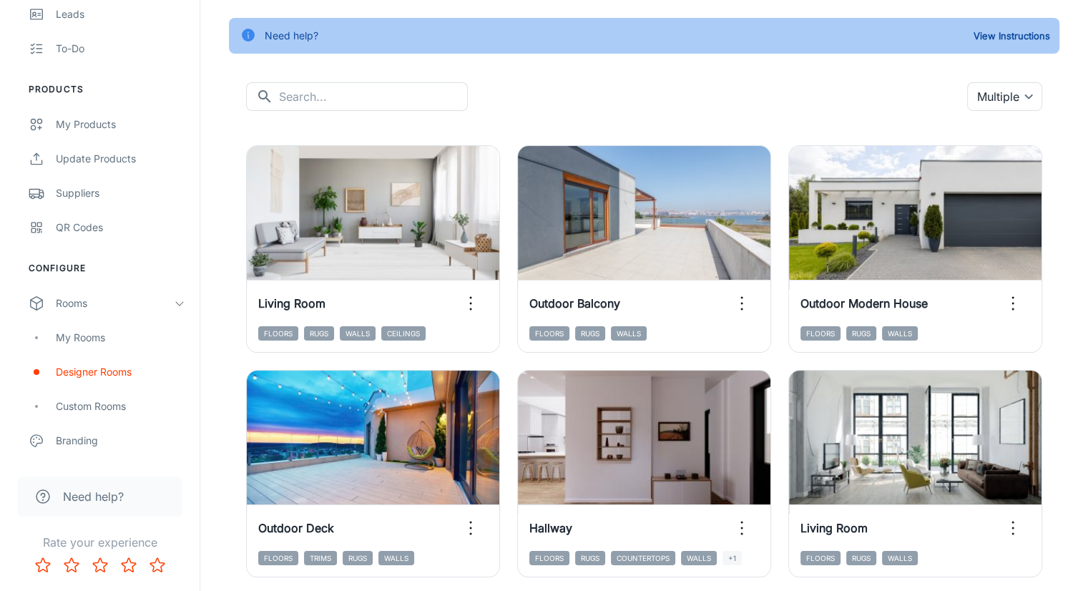
scroll to position [178, 0]
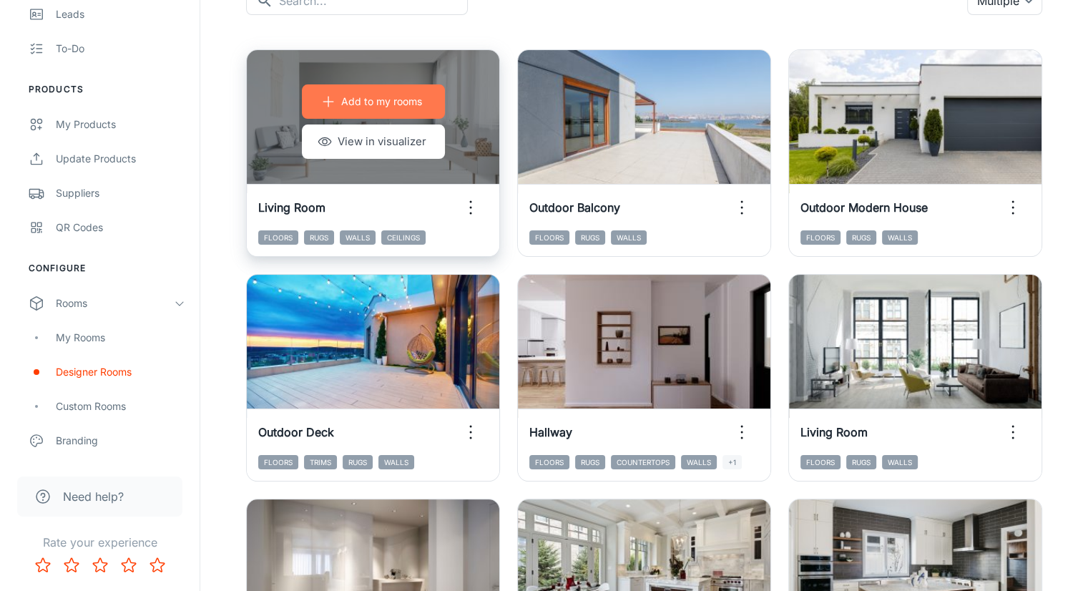
click at [368, 104] on p "Add to my rooms" at bounding box center [381, 102] width 81 height 16
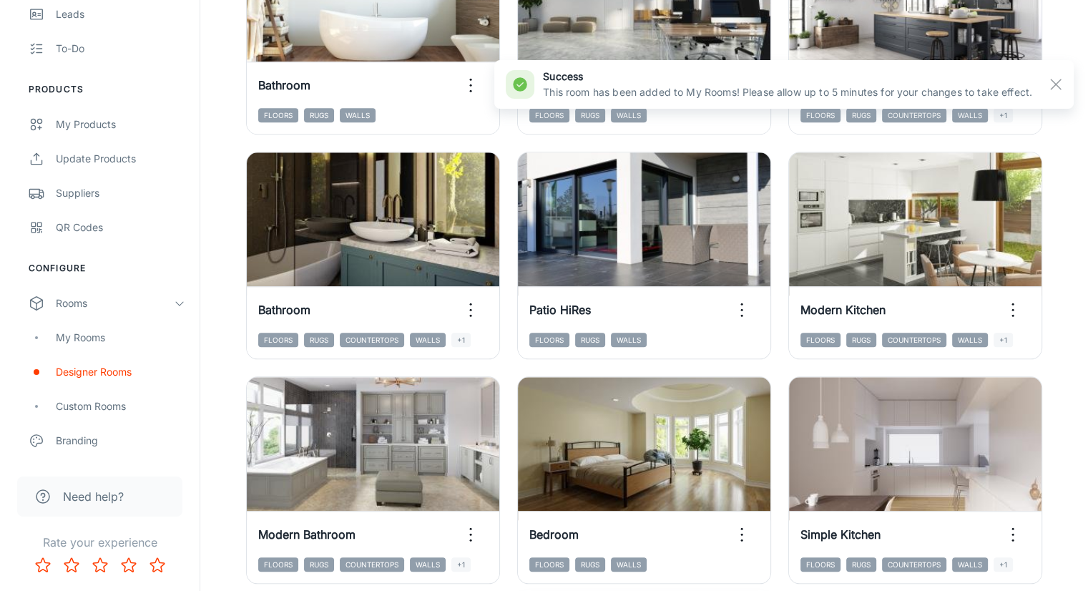
scroll to position [1537, 0]
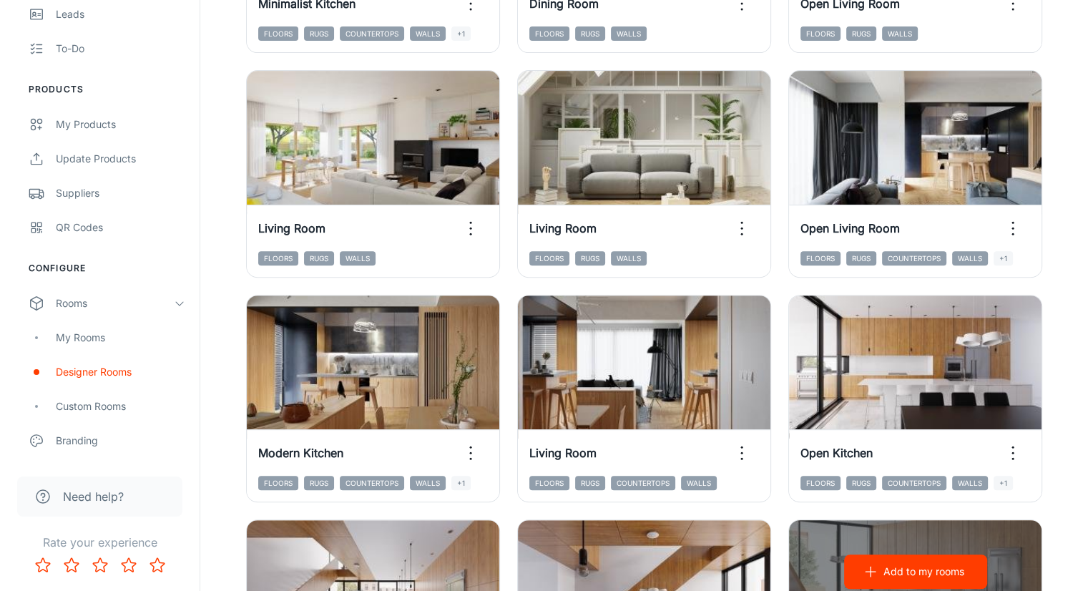
scroll to position [715, 0]
